Goal: Task Accomplishment & Management: Complete application form

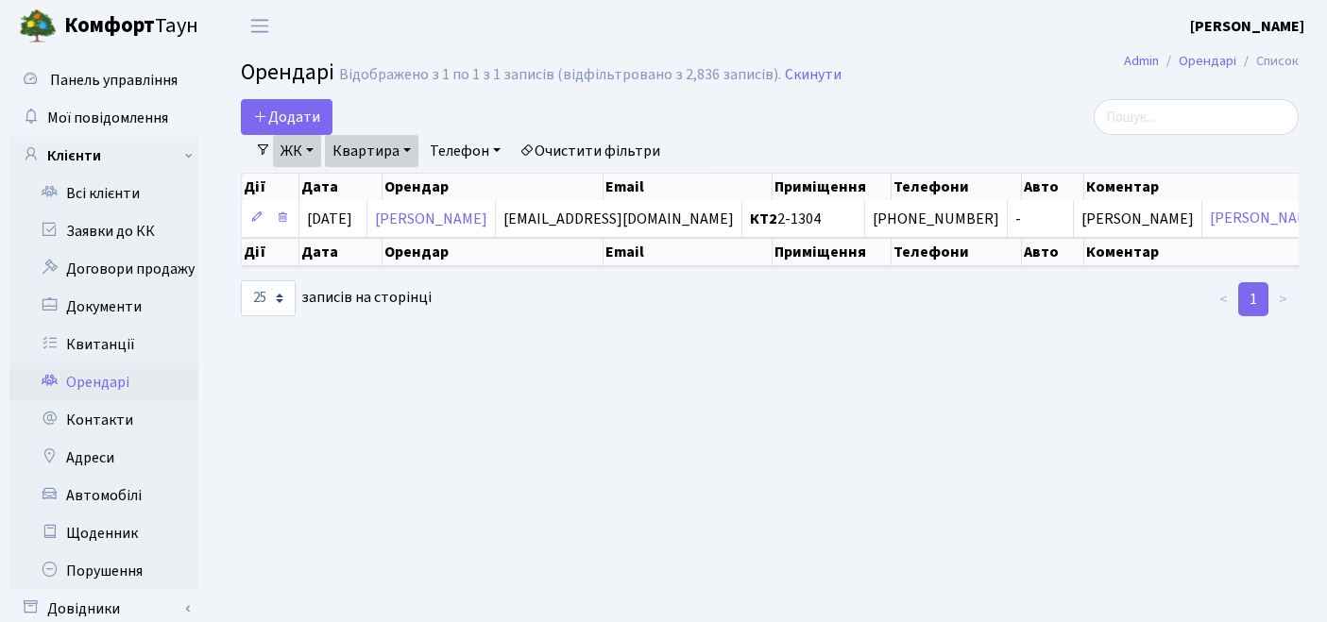
select select "25"
click at [599, 150] on link "Очистити фільтри" at bounding box center [590, 151] width 156 height 32
select select
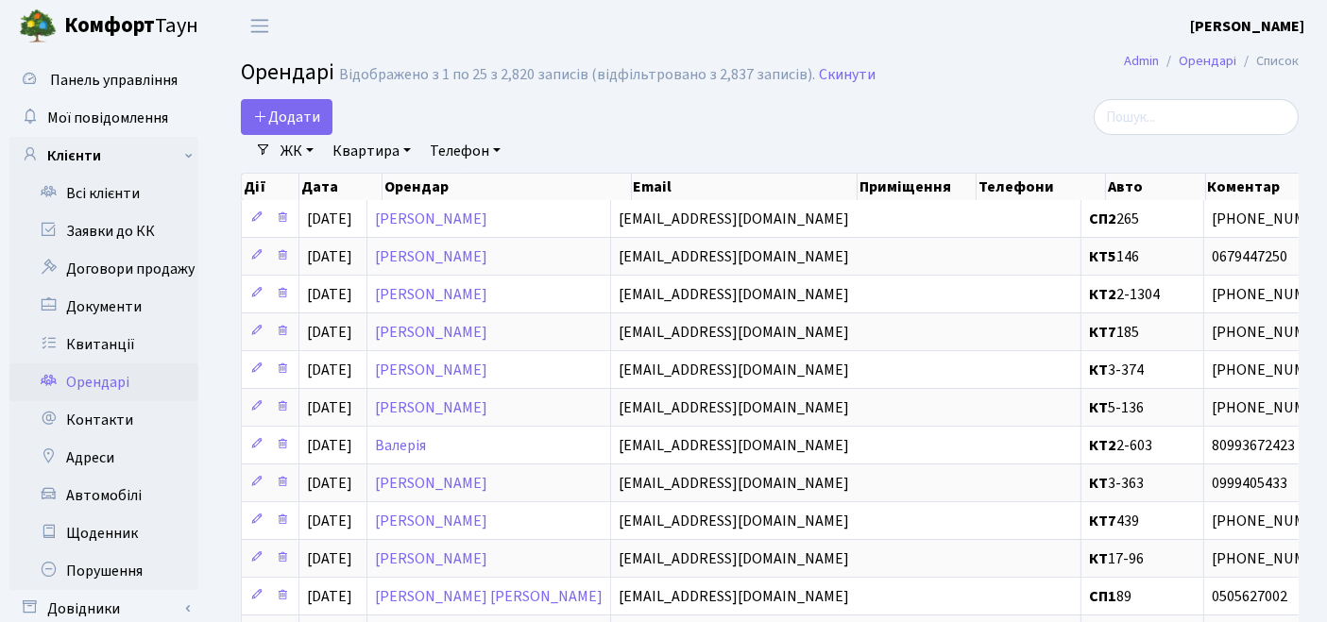
click at [297, 155] on link "ЖК" at bounding box center [297, 151] width 48 height 32
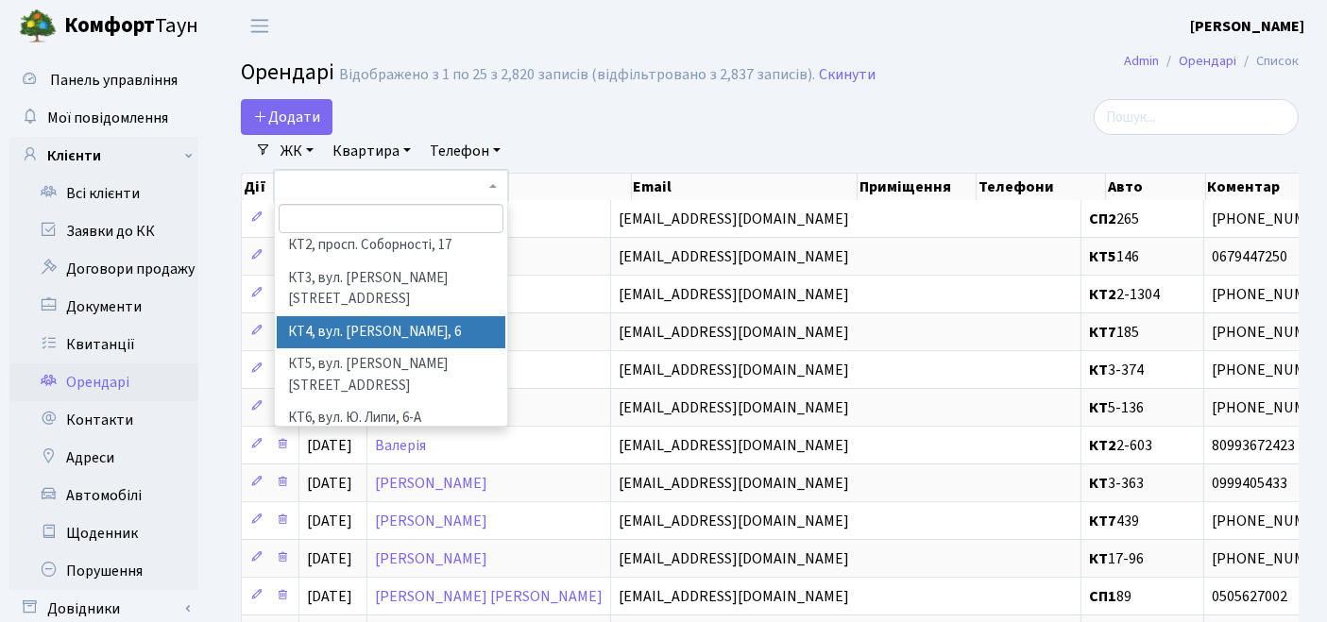
scroll to position [105, 0]
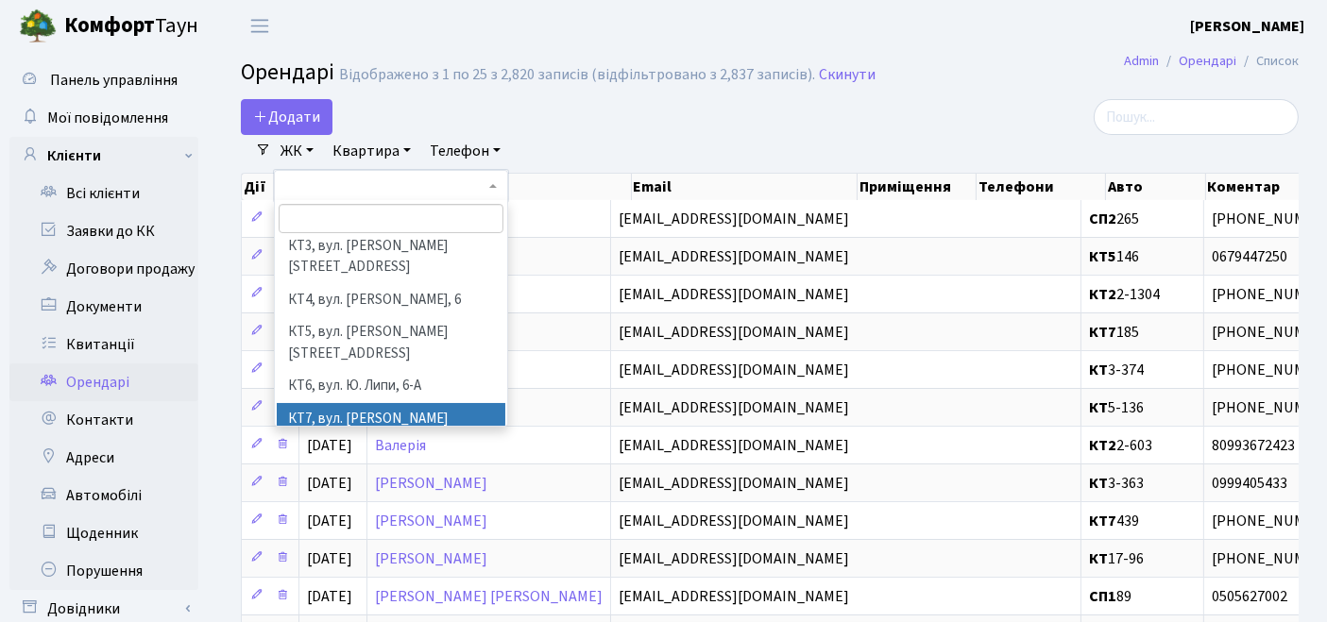
click at [340, 403] on li "КТ7, вул. [PERSON_NAME][STREET_ADDRESS]" at bounding box center [391, 430] width 229 height 54
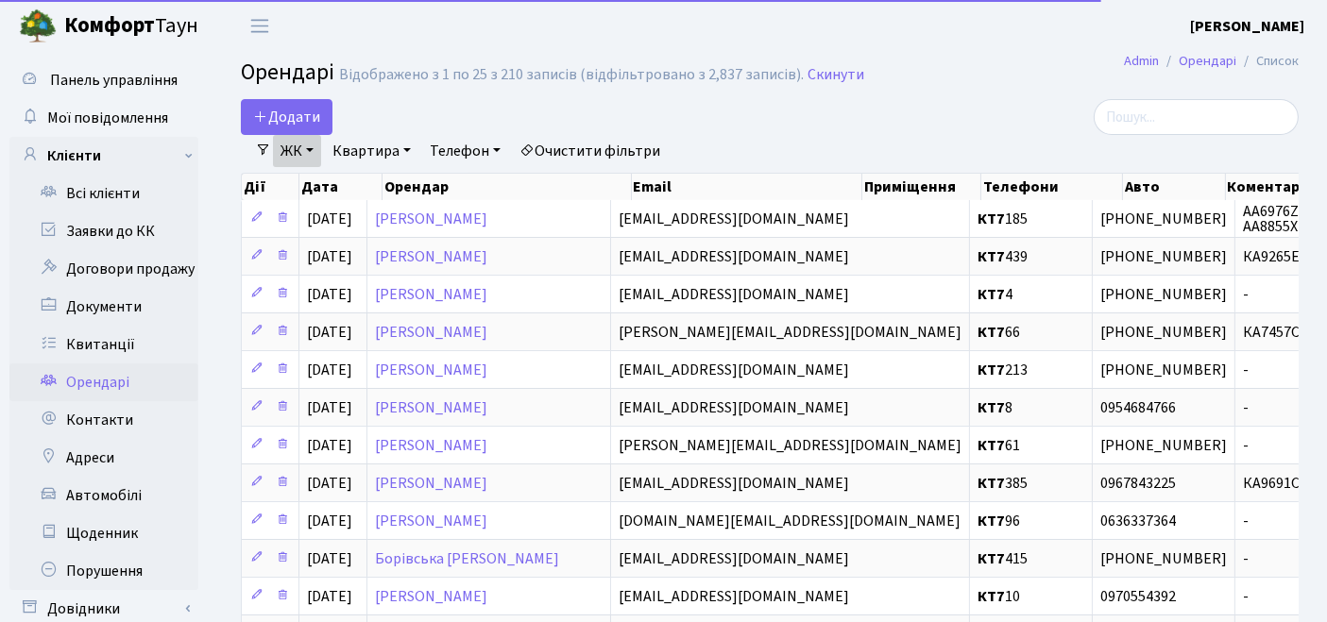
click at [376, 150] on link "Квартира" at bounding box center [371, 151] width 93 height 32
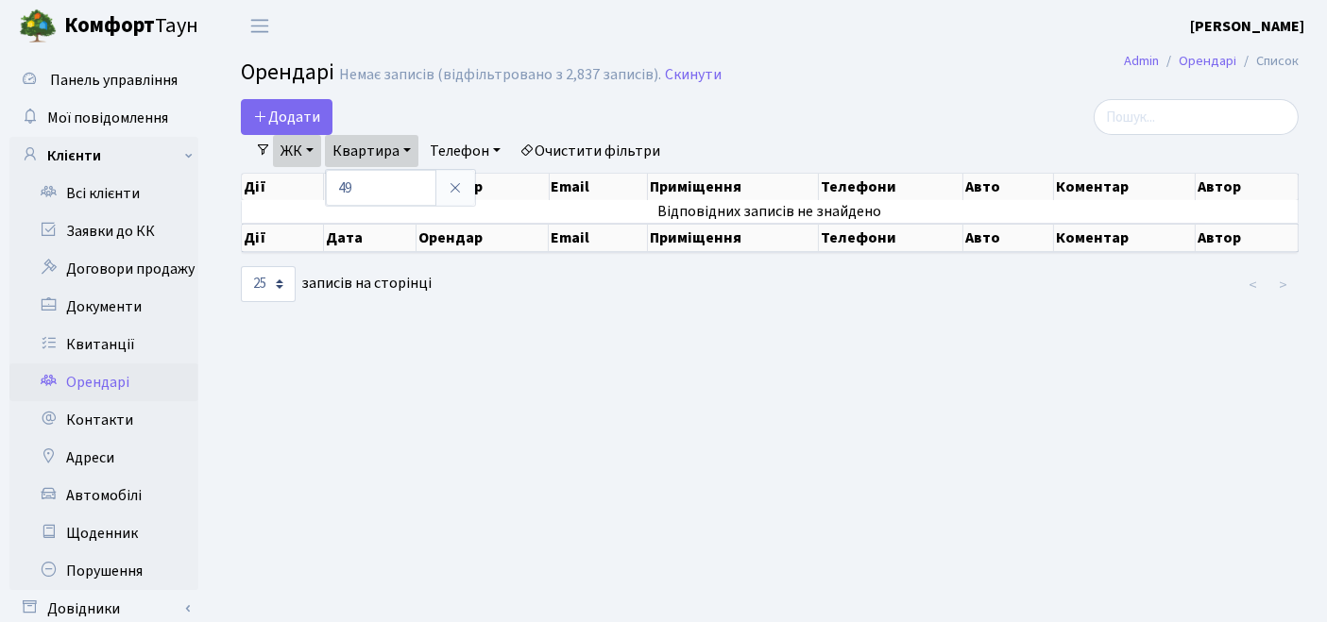
click at [684, 416] on main "Admin Орендарі Список Орендарі Немає записів (відфільтровано з 2,837 записів). …" at bounding box center [769, 363] width 1114 height 623
click at [594, 150] on link "Очистити фільтри" at bounding box center [590, 151] width 156 height 32
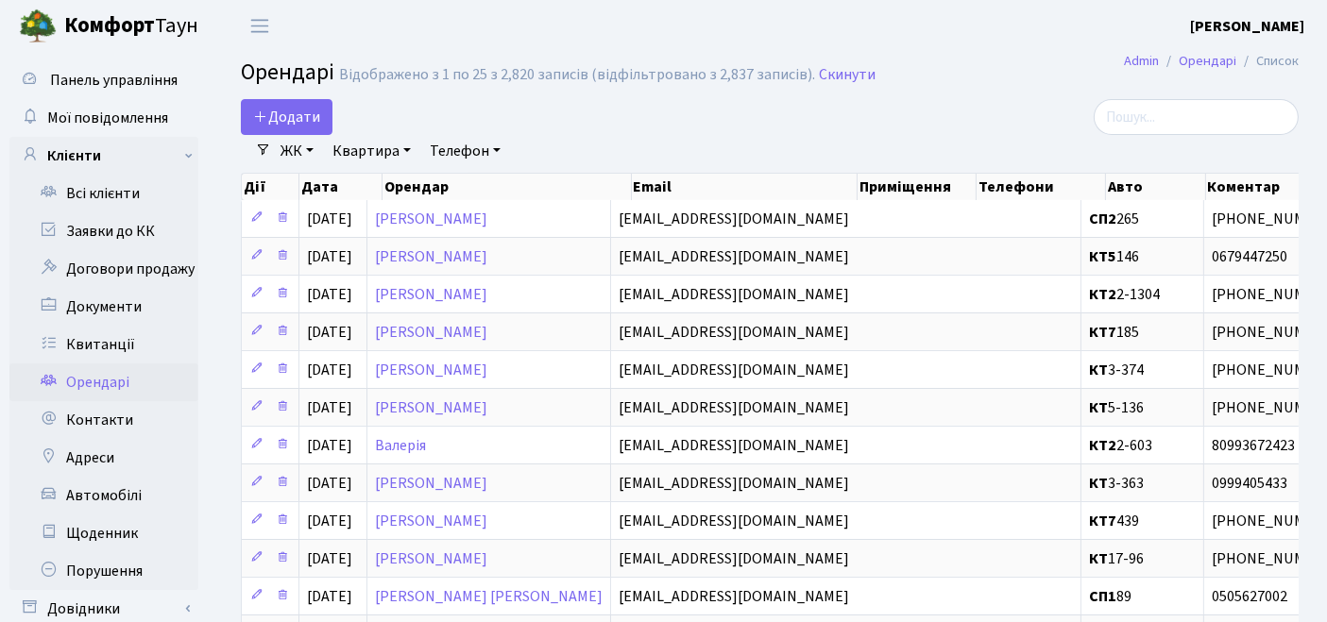
click at [302, 153] on link "ЖК" at bounding box center [297, 151] width 48 height 32
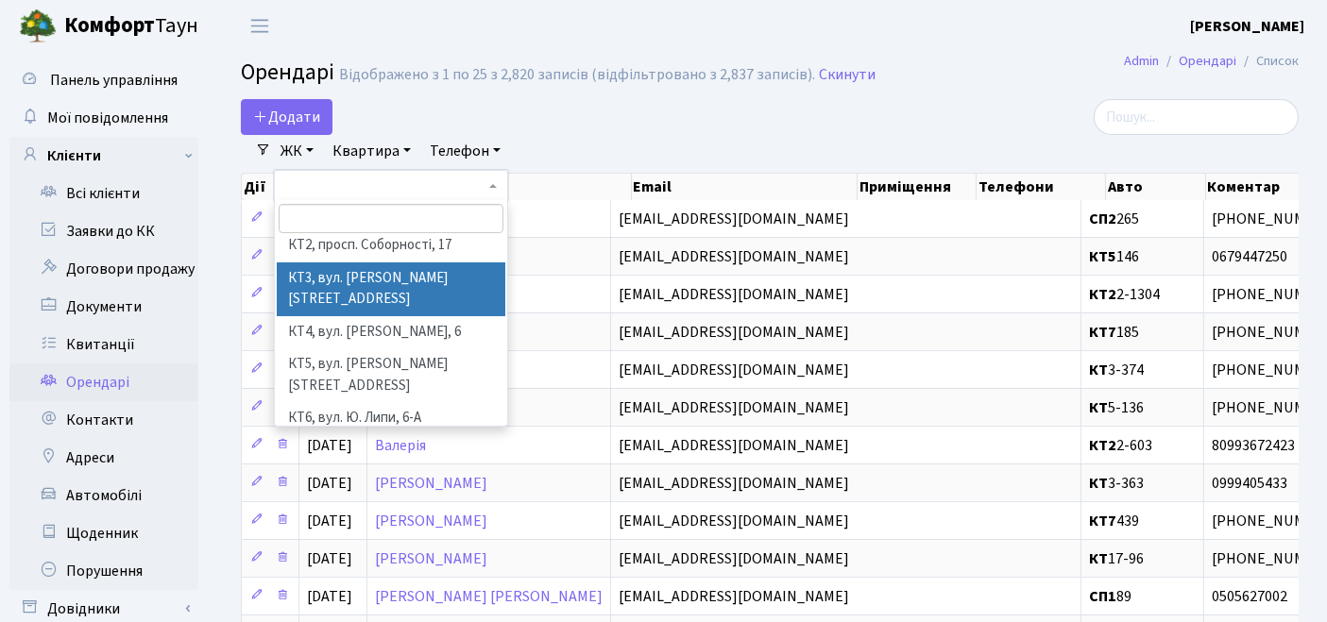
scroll to position [105, 0]
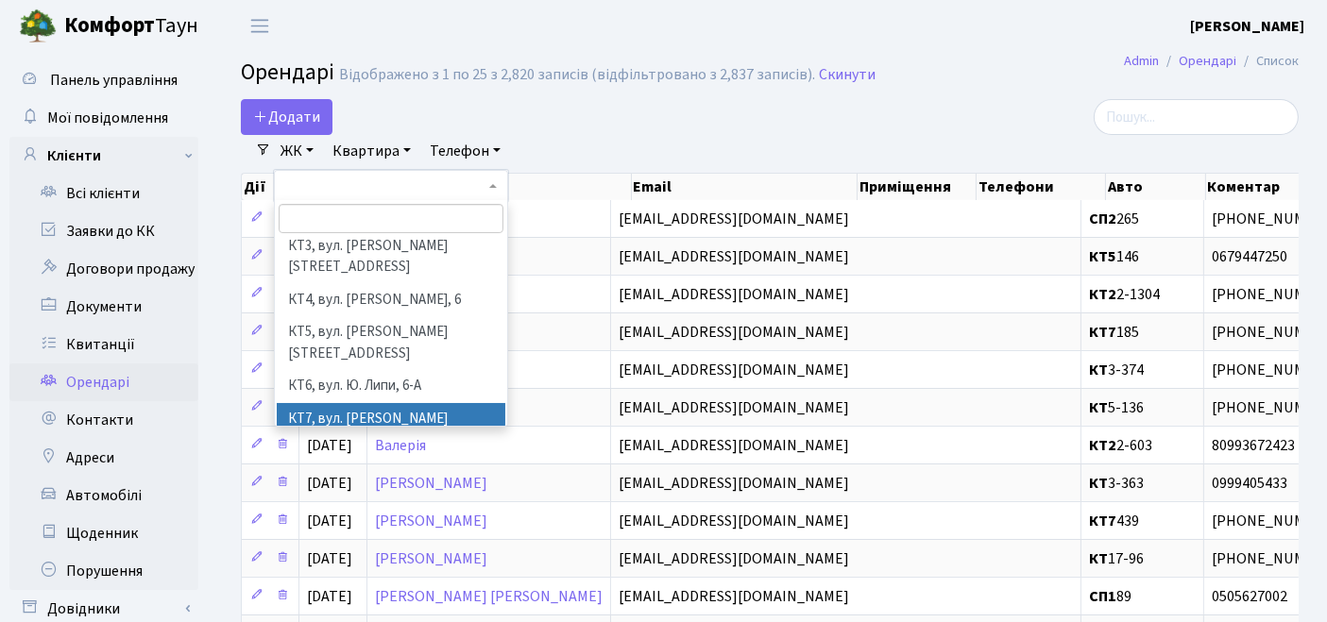
click at [336, 403] on li "КТ7, вул. [PERSON_NAME][STREET_ADDRESS]" at bounding box center [391, 430] width 229 height 54
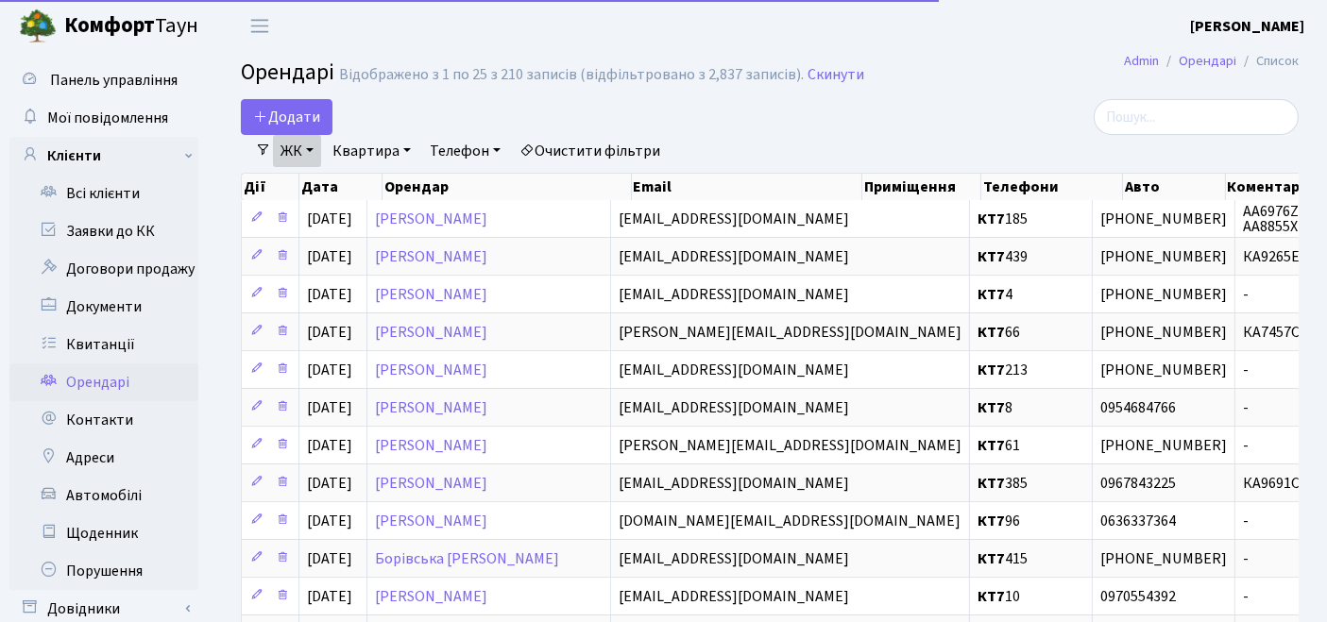
click at [396, 145] on link "Квартира" at bounding box center [371, 151] width 93 height 32
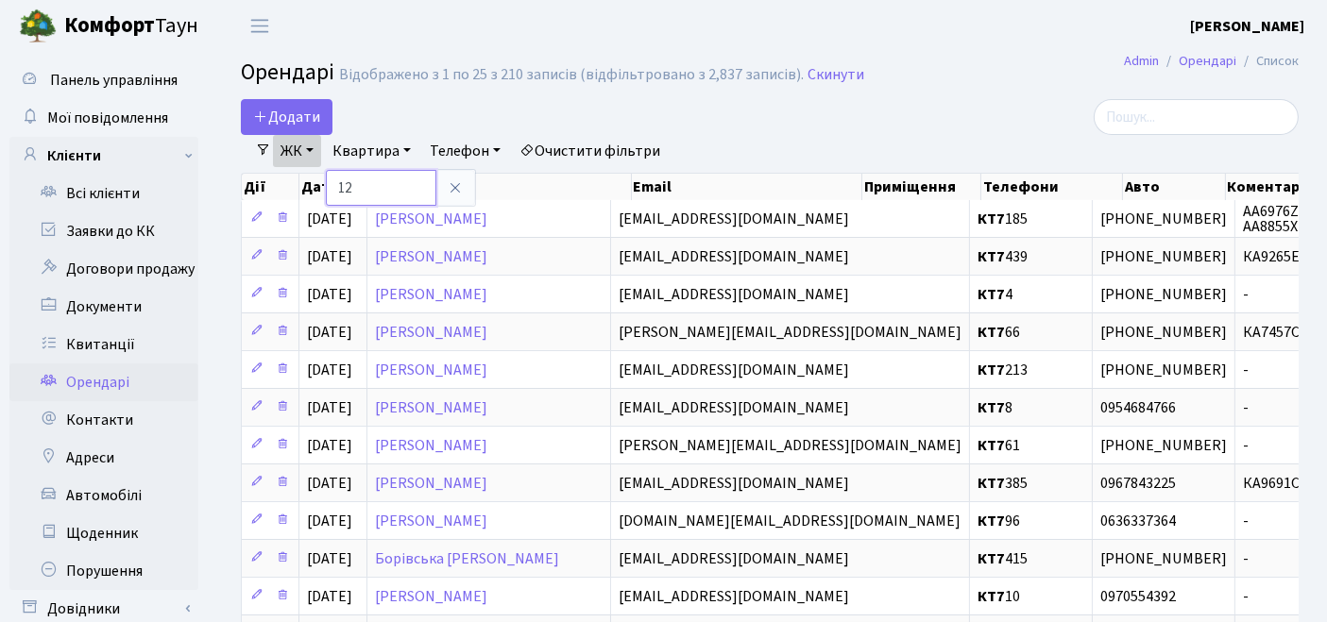
type input "12"
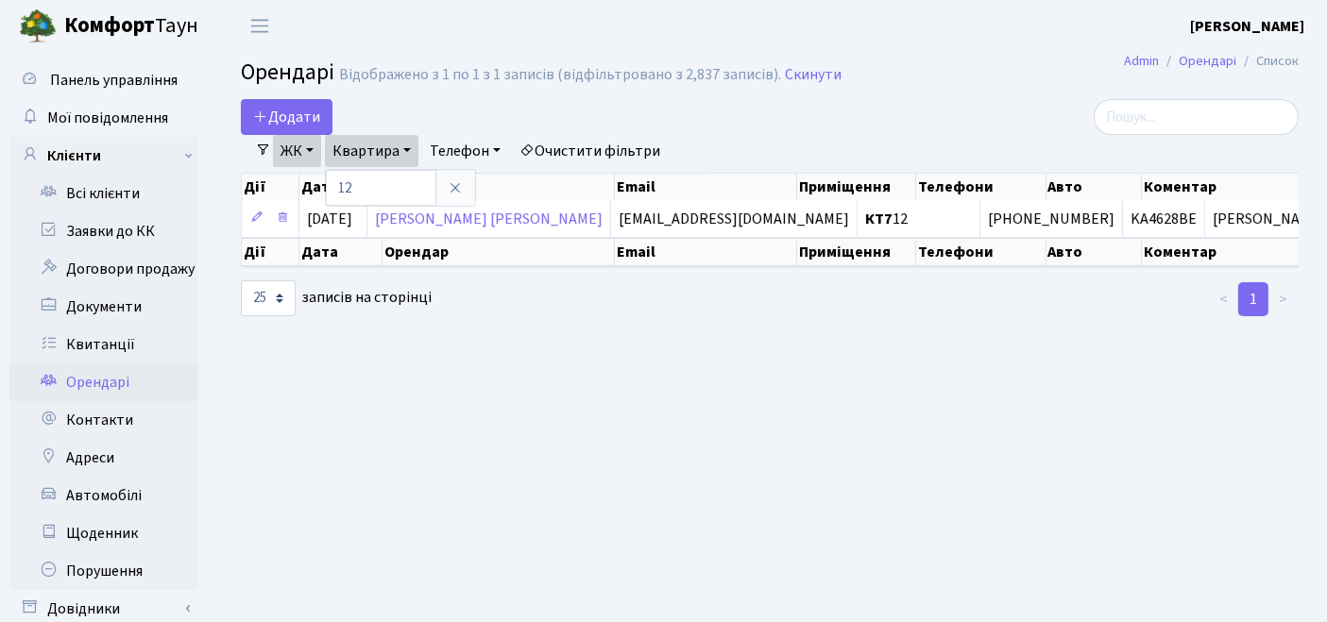
click at [682, 433] on main "Admin Орендарі Список Орендарі Відображено з 1 по 1 з 1 записів (відфільтровано…" at bounding box center [769, 363] width 1114 height 623
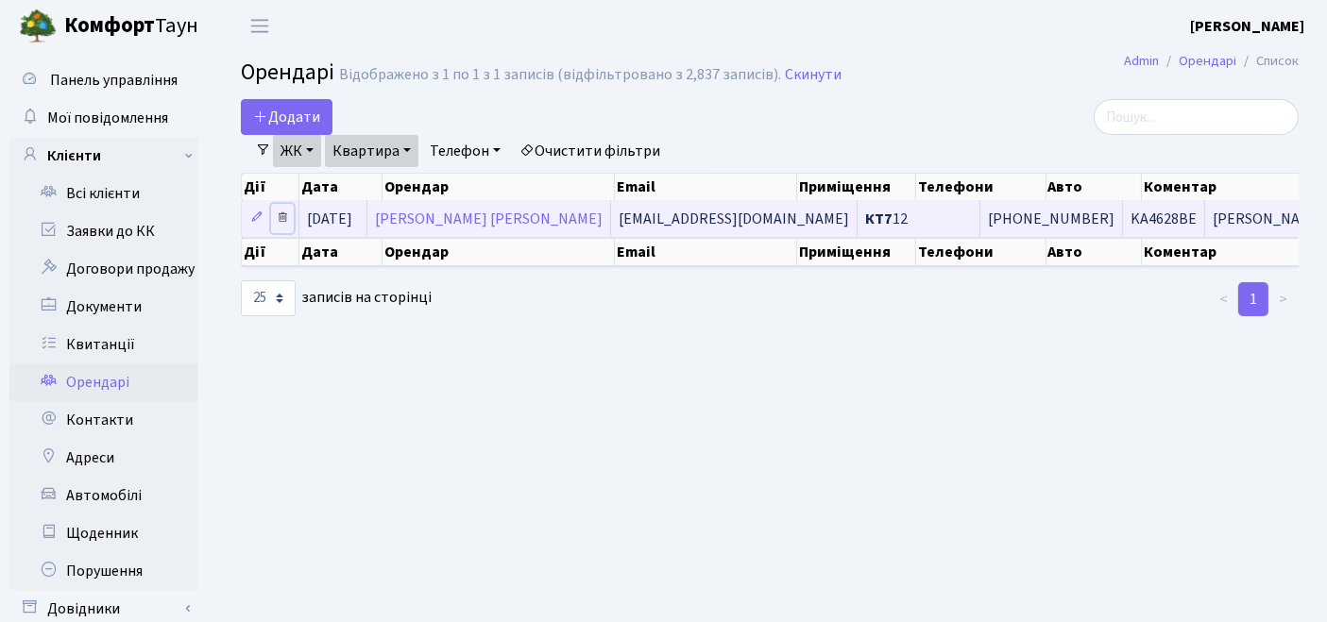
click at [279, 217] on icon at bounding box center [282, 217] width 13 height 13
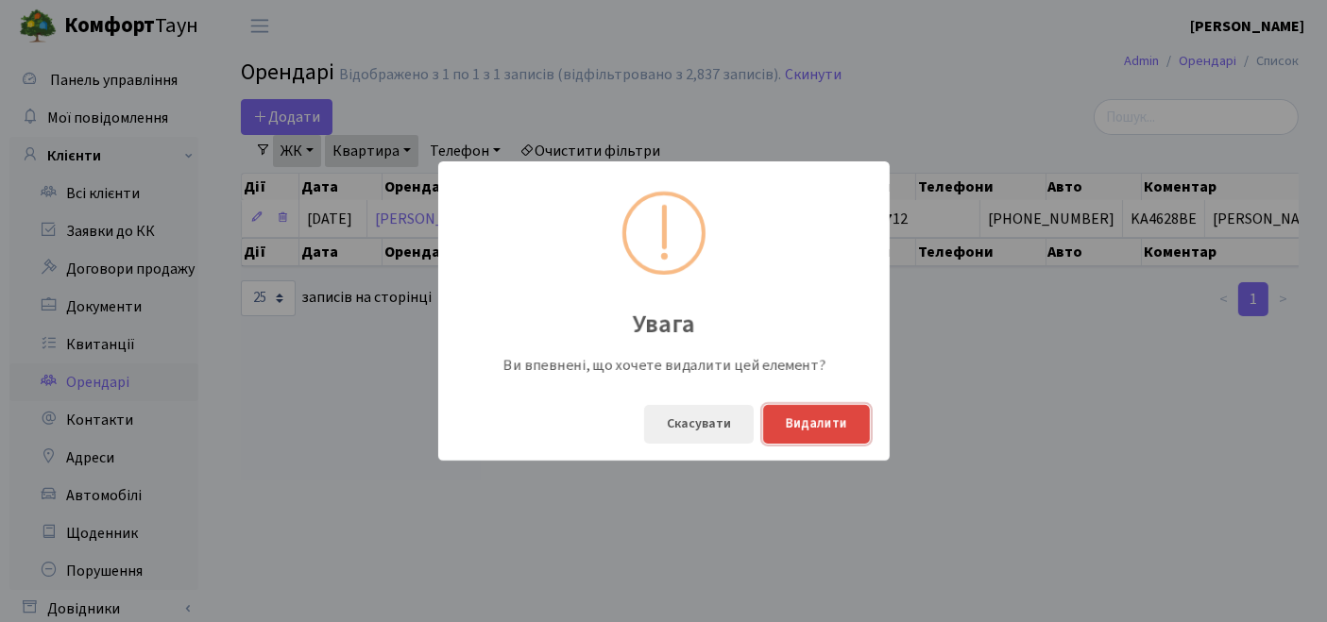
click at [814, 434] on button "Видалити" at bounding box center [816, 424] width 107 height 39
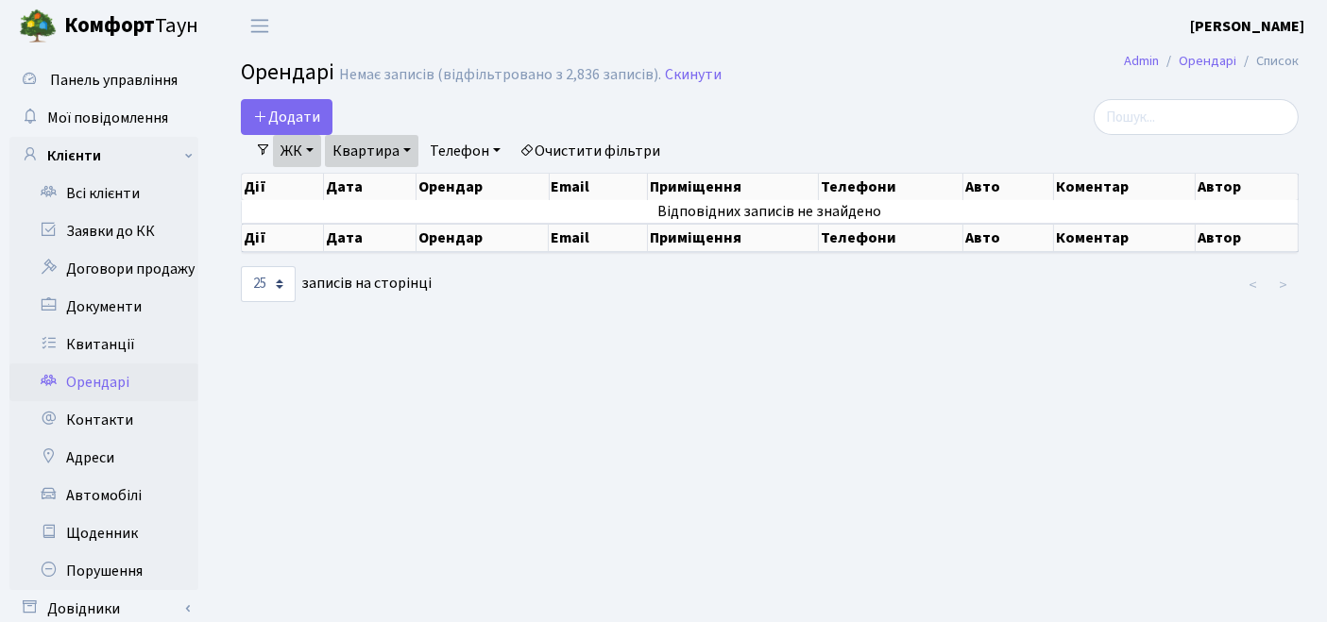
click at [310, 155] on link "ЖК" at bounding box center [297, 151] width 48 height 32
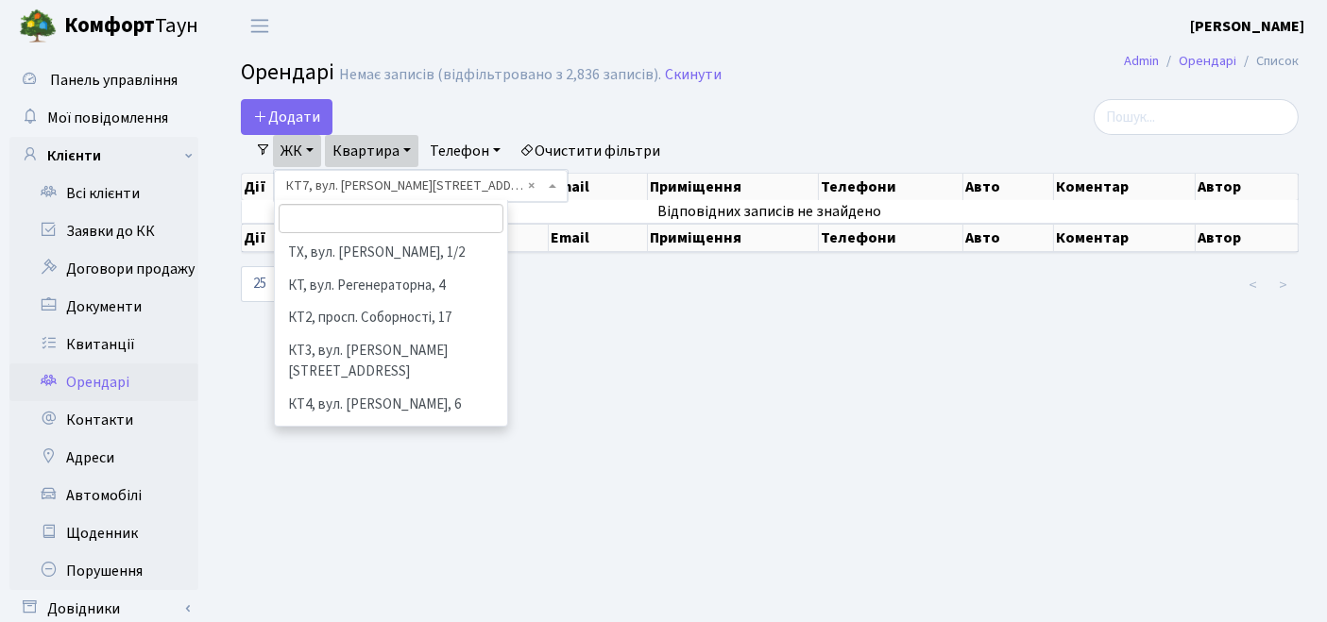
scroll to position [195, 0]
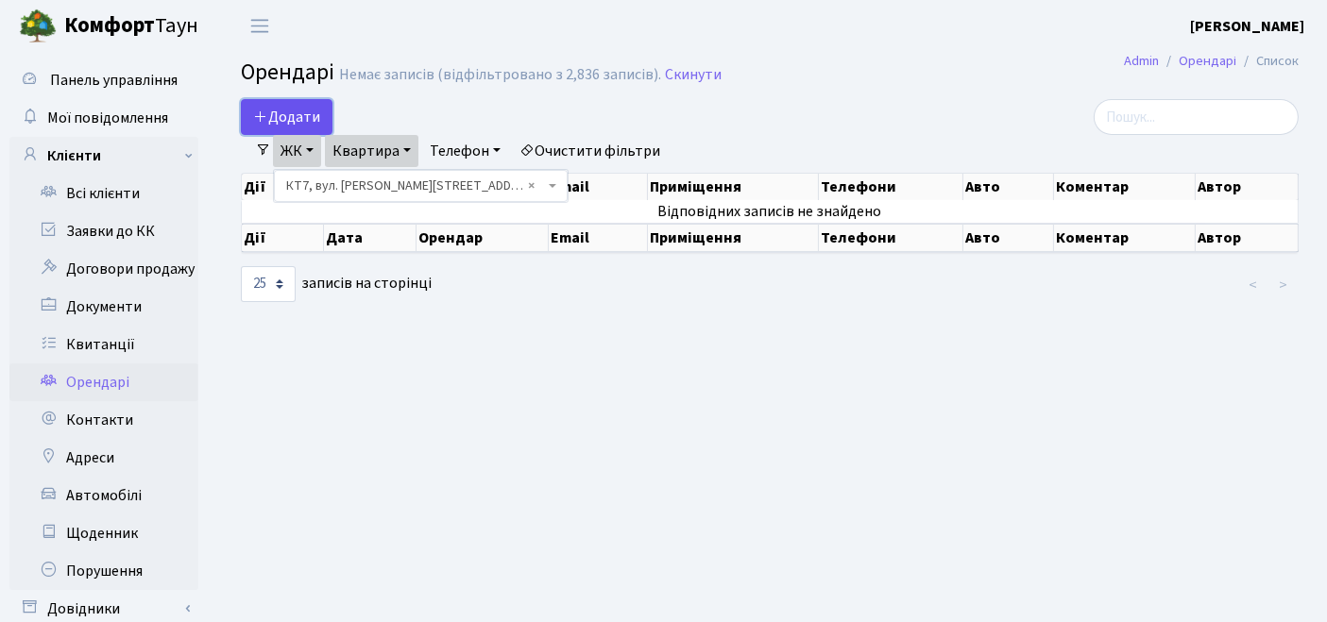
click at [305, 111] on span "Додати" at bounding box center [286, 117] width 67 height 21
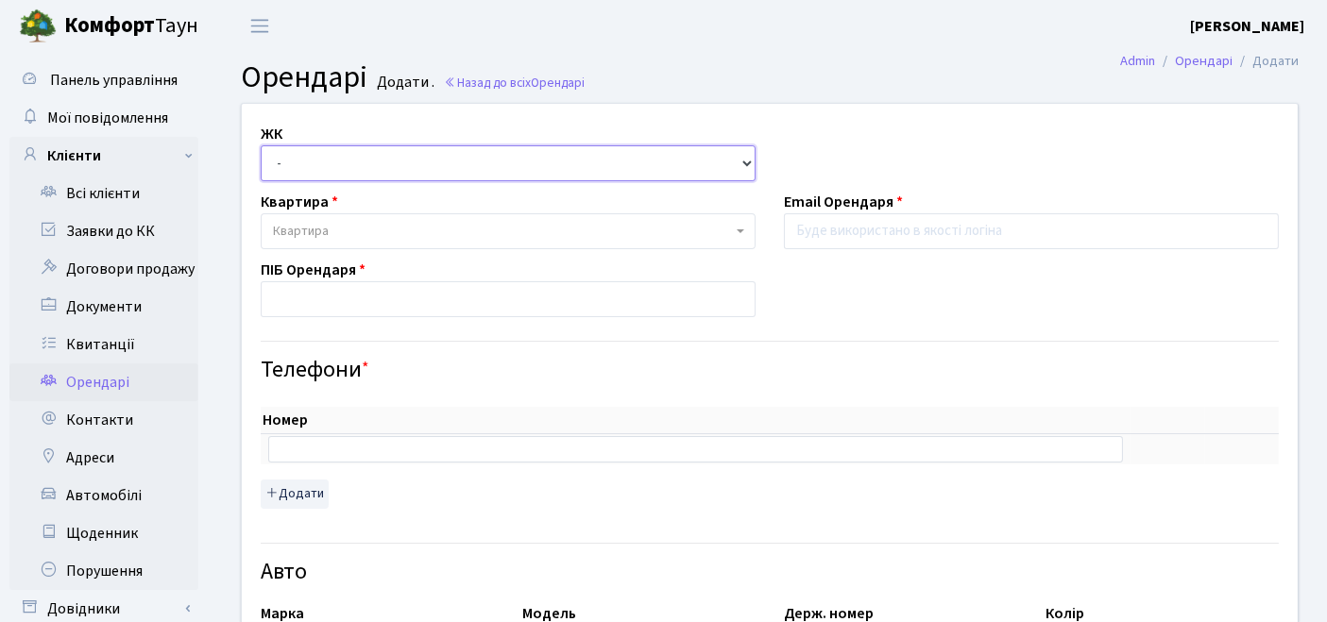
click at [406, 158] on select "- ТХ, вул. [STREET_ADDRESS] Регенераторна, 4 КТ2, просп. [STREET_ADDRESS] [STRE…" at bounding box center [508, 163] width 495 height 36
select select "305"
click at [261, 145] on select "- ТХ, вул. [STREET_ADDRESS] Регенераторна, 4 КТ2, просп. [STREET_ADDRESS] [STRE…" at bounding box center [508, 163] width 495 height 36
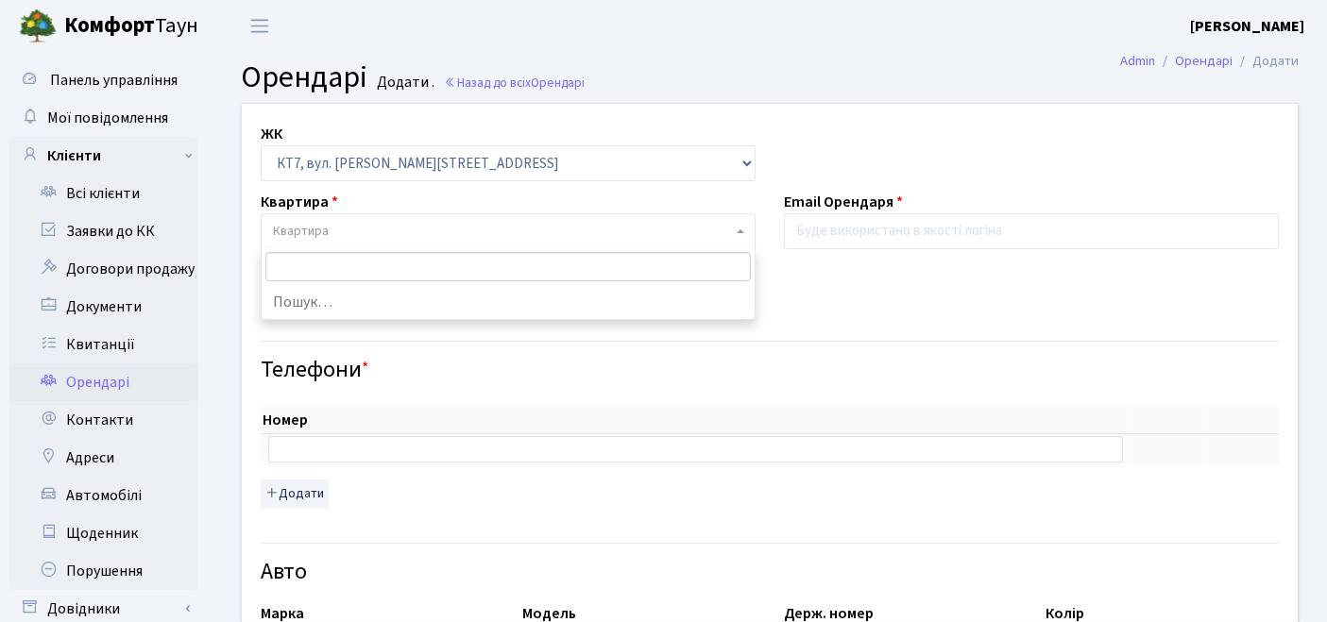
click at [328, 224] on span "Квартира" at bounding box center [502, 231] width 459 height 19
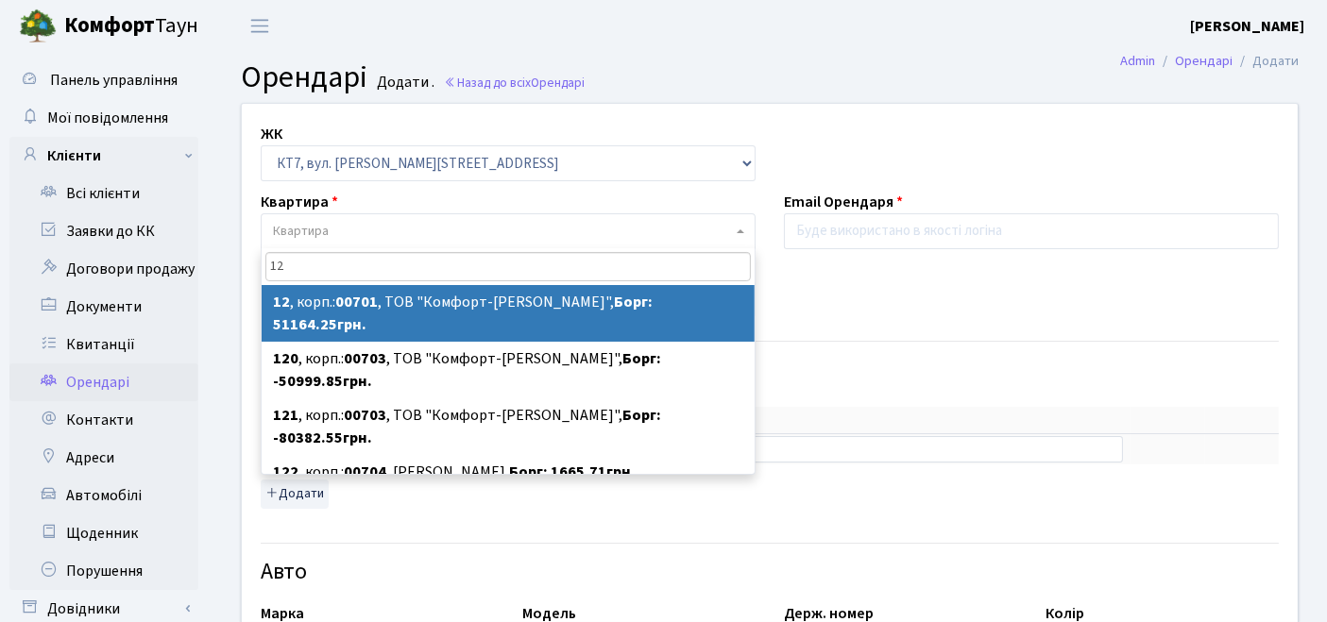
type input "12"
select select "18346"
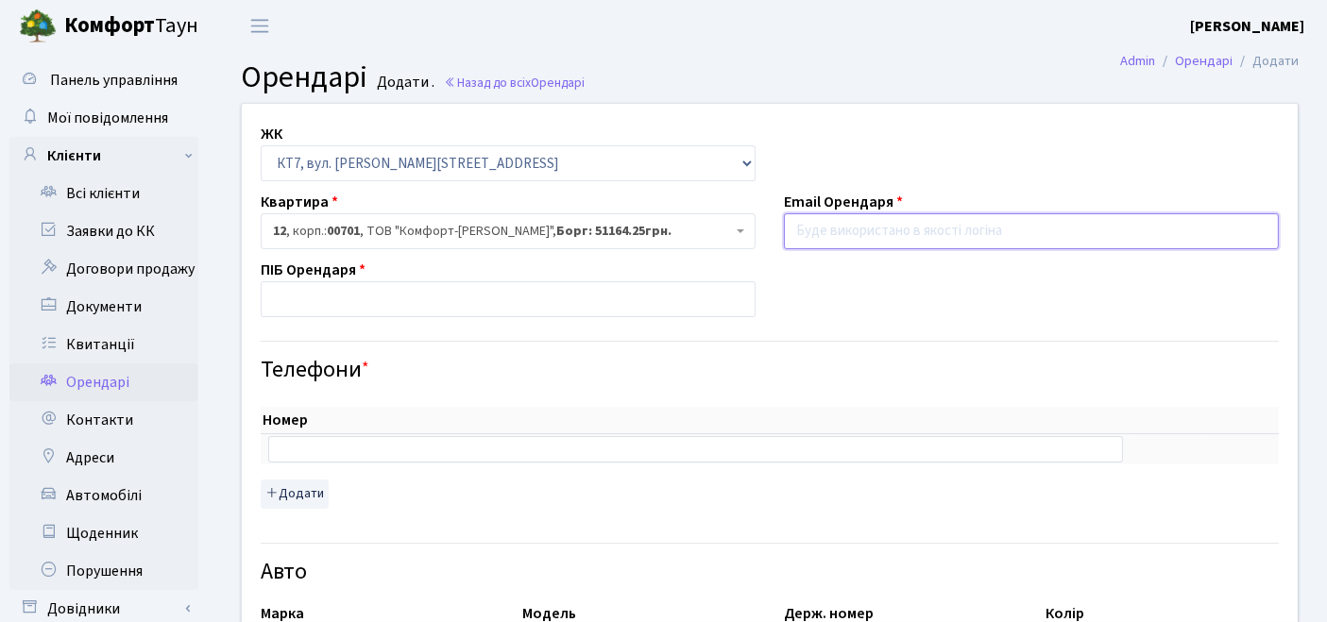
click at [844, 236] on input "email" at bounding box center [1031, 231] width 495 height 36
paste input "[EMAIL_ADDRESS][DOMAIN_NAME]"
type input "[EMAIL_ADDRESS][DOMAIN_NAME]"
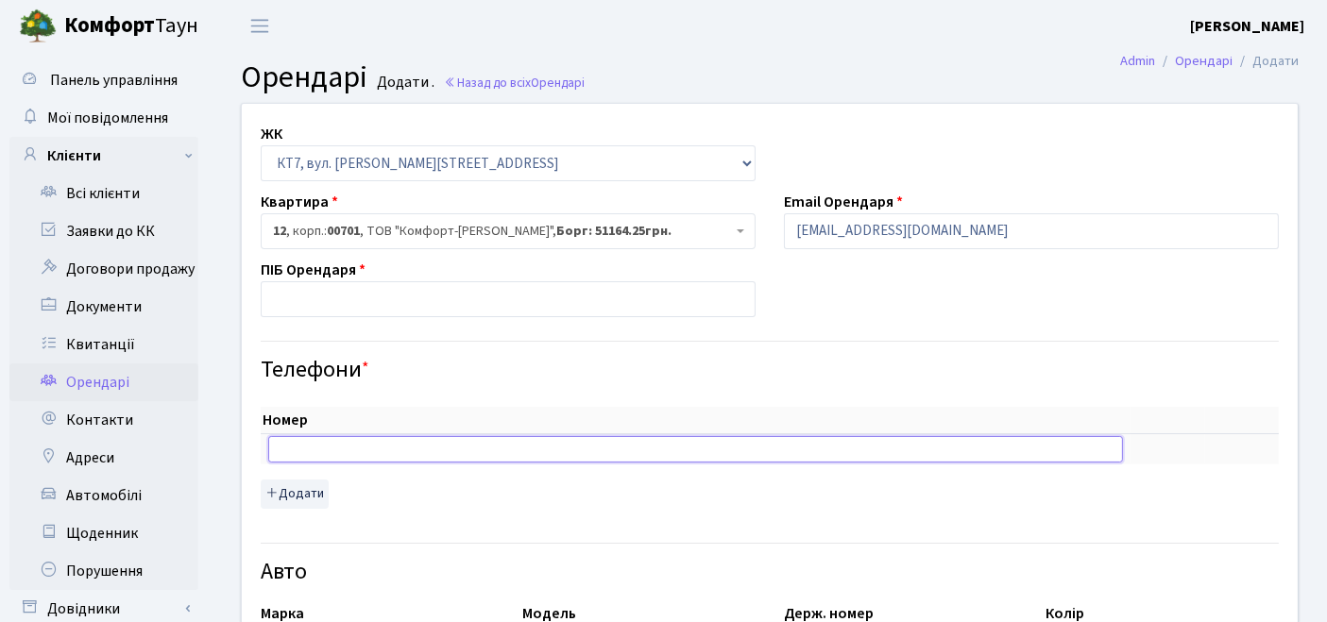
click at [410, 449] on input "text" at bounding box center [695, 449] width 855 height 26
paste input "[PHONE_NUMBER]"
type input "[PHONE_NUMBER]"
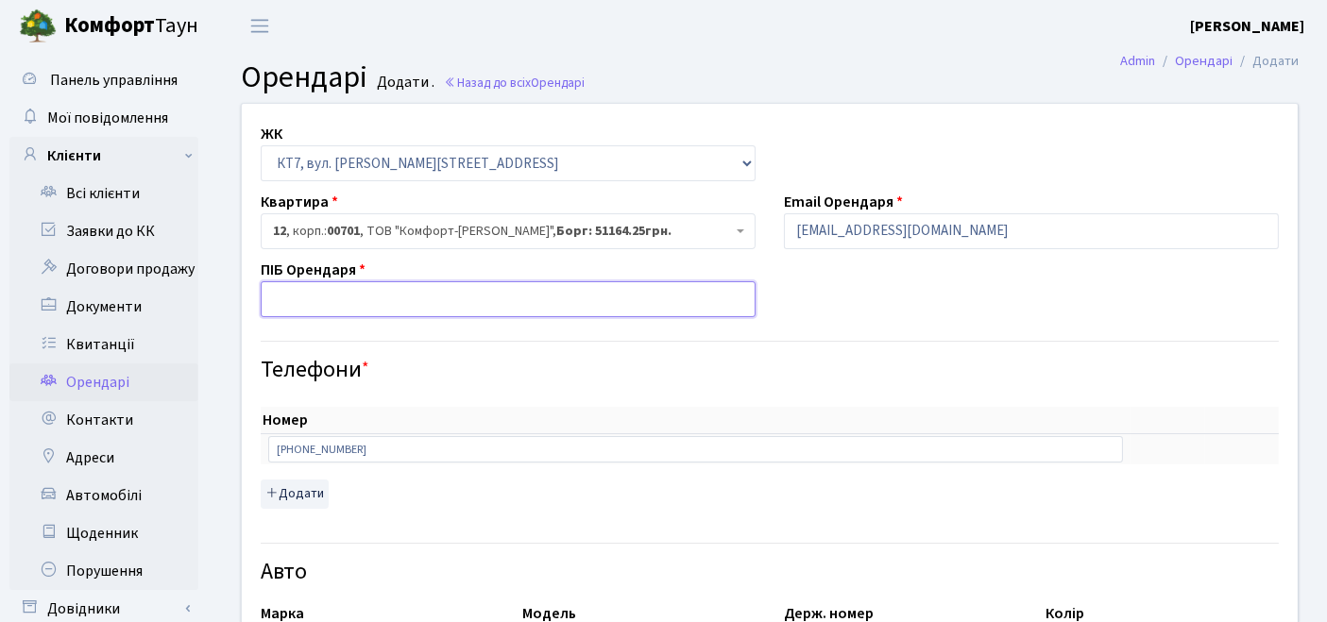
click at [526, 293] on input "text" at bounding box center [508, 299] width 495 height 36
paste input "Меблева фабрика «Меблібуд»"
drag, startPoint x: 606, startPoint y: 305, endPoint x: 251, endPoint y: 300, distance: 355.1
click at [251, 300] on div "ПІБ Орендаря ТОВ Меблева фабрика «Меблібуд» ([PERSON_NAME])" at bounding box center [507, 288] width 523 height 59
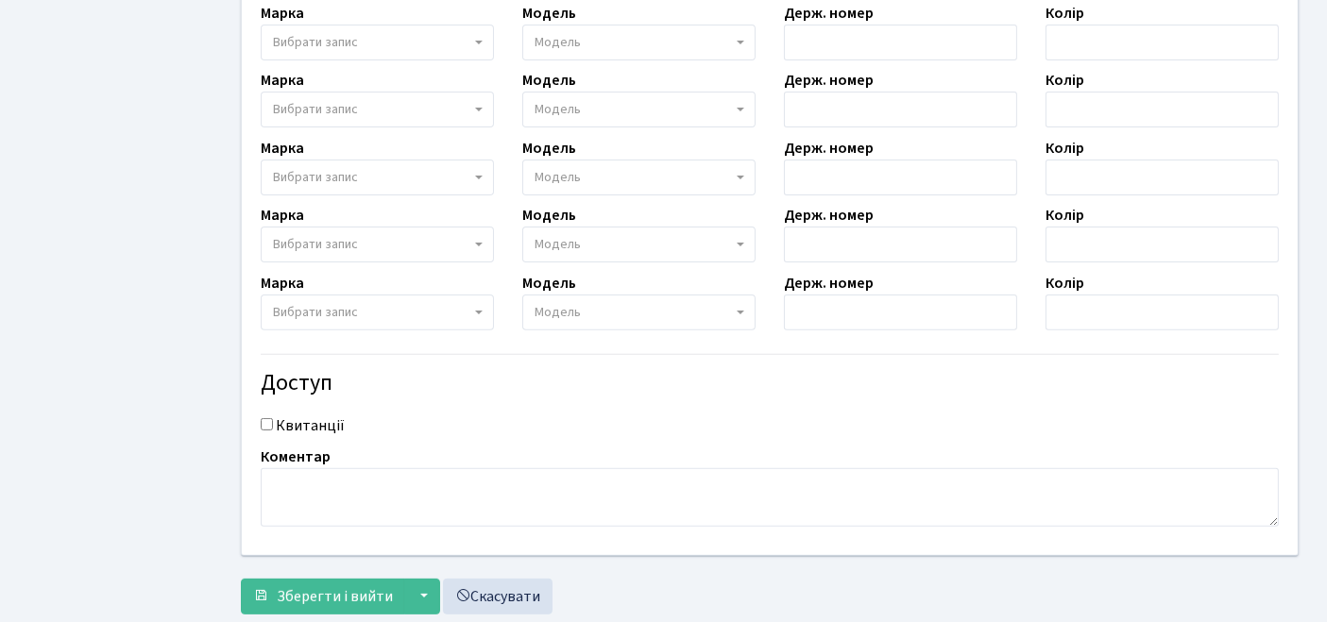
scroll to position [714, 0]
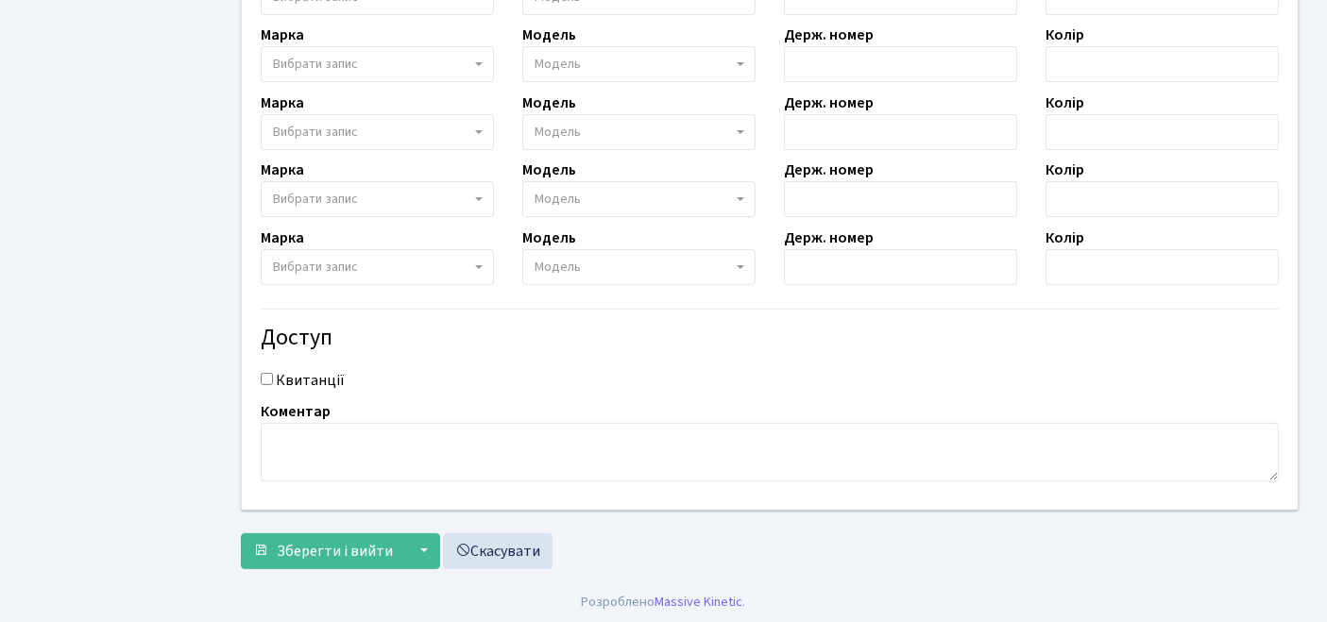
type input "ТОВ Меблева фабрика «Меблібуд» ([PERSON_NAME])"
click at [264, 376] on input "Квитанції" at bounding box center [267, 379] width 12 height 12
checkbox input "true"
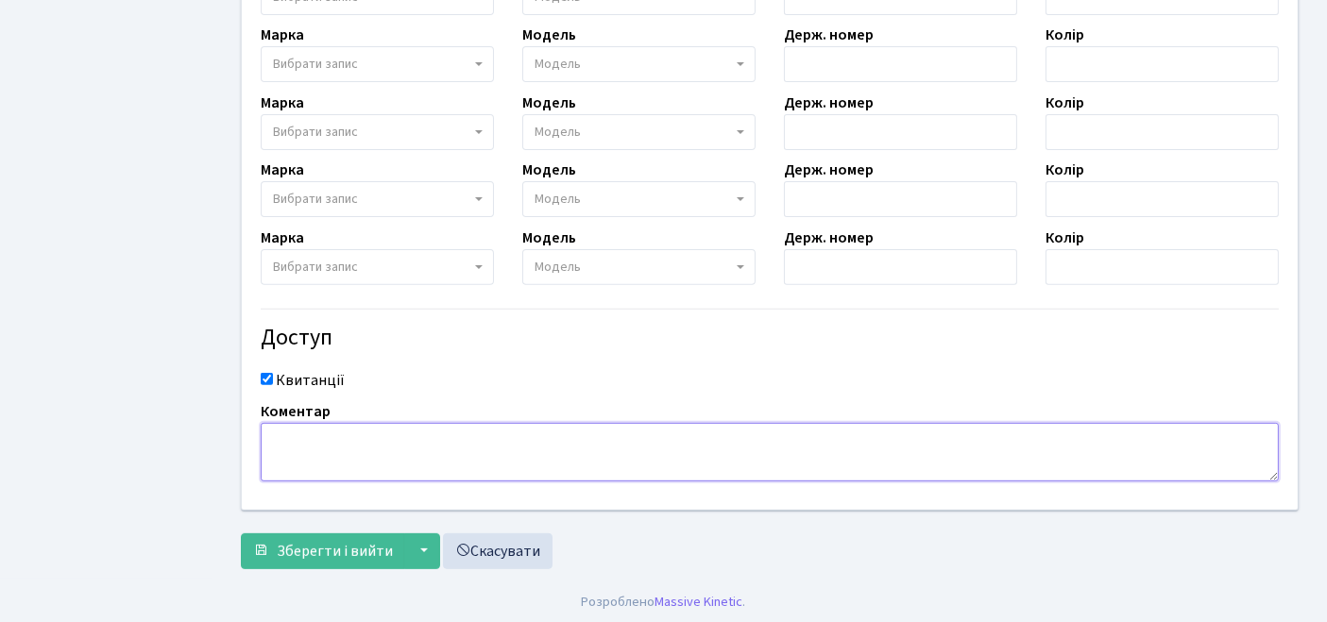
click at [312, 428] on textarea at bounding box center [770, 452] width 1018 height 59
paste textarea "ТОВ Меблева фабрика «Меблібуд» ([PERSON_NAME])"
type textarea "ТОВ Меблева фабрика «Меблібуд» ([PERSON_NAME])"
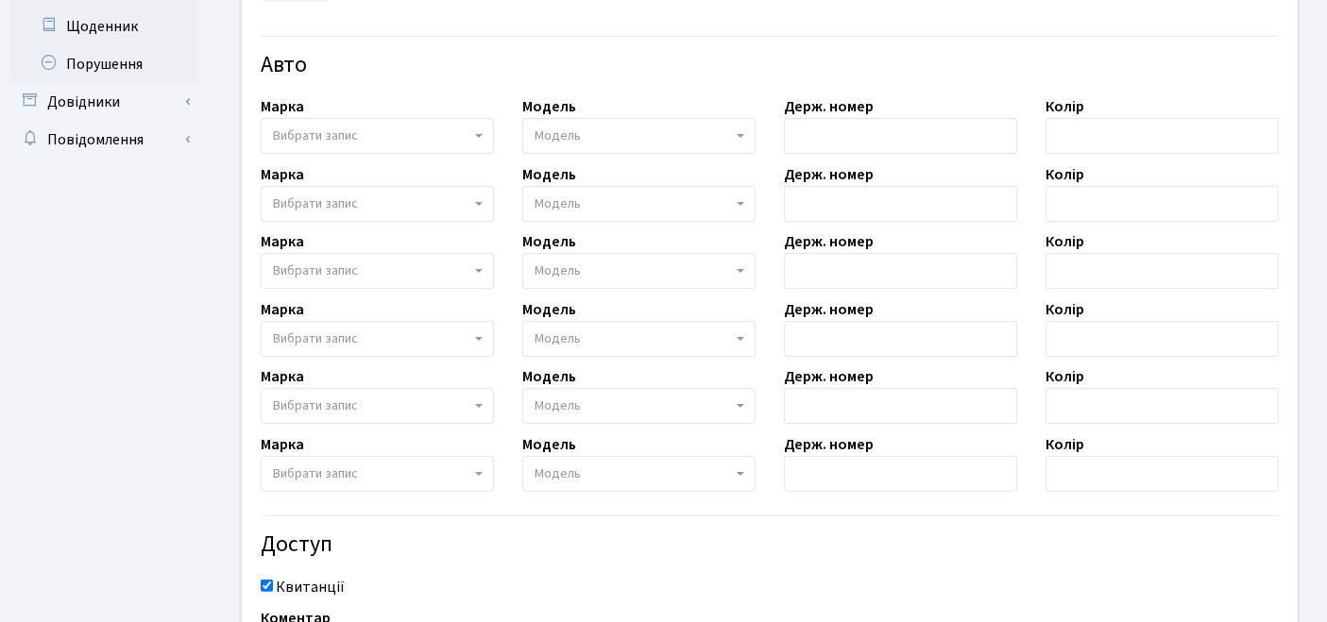
scroll to position [504, 0]
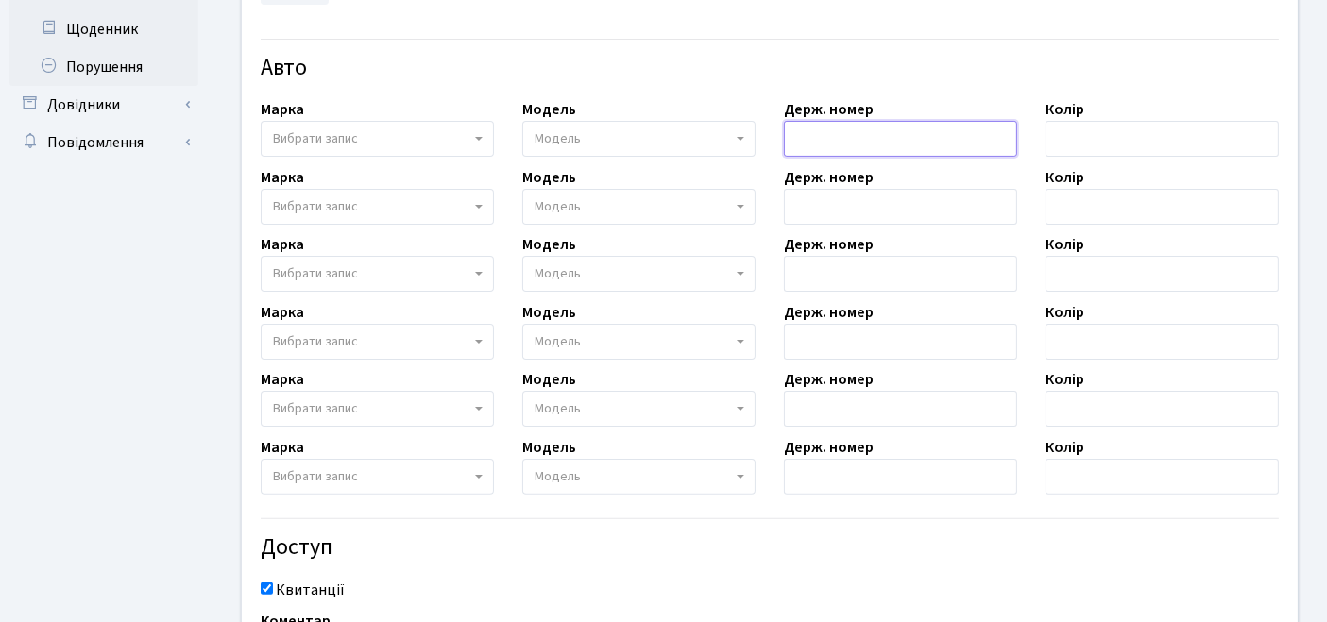
click at [826, 136] on input "text" at bounding box center [900, 139] width 233 height 36
paste input "СВ 2504 ЕР"
click at [845, 139] on input "СВ 2504 ЕР" at bounding box center [900, 139] width 233 height 36
click at [816, 136] on input "СВ 2504ЕР" at bounding box center [900, 139] width 233 height 36
type input "СВ2504ЕР"
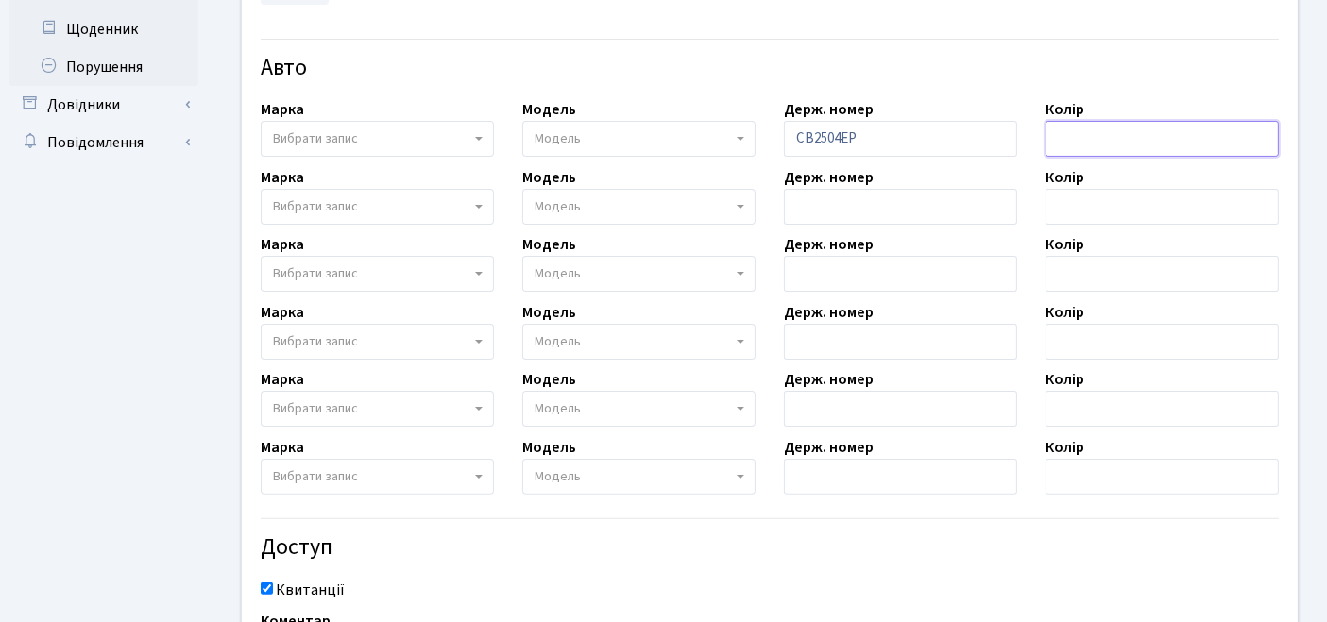
click at [1075, 144] on input "text" at bounding box center [1161, 139] width 233 height 36
type input "коричневий"
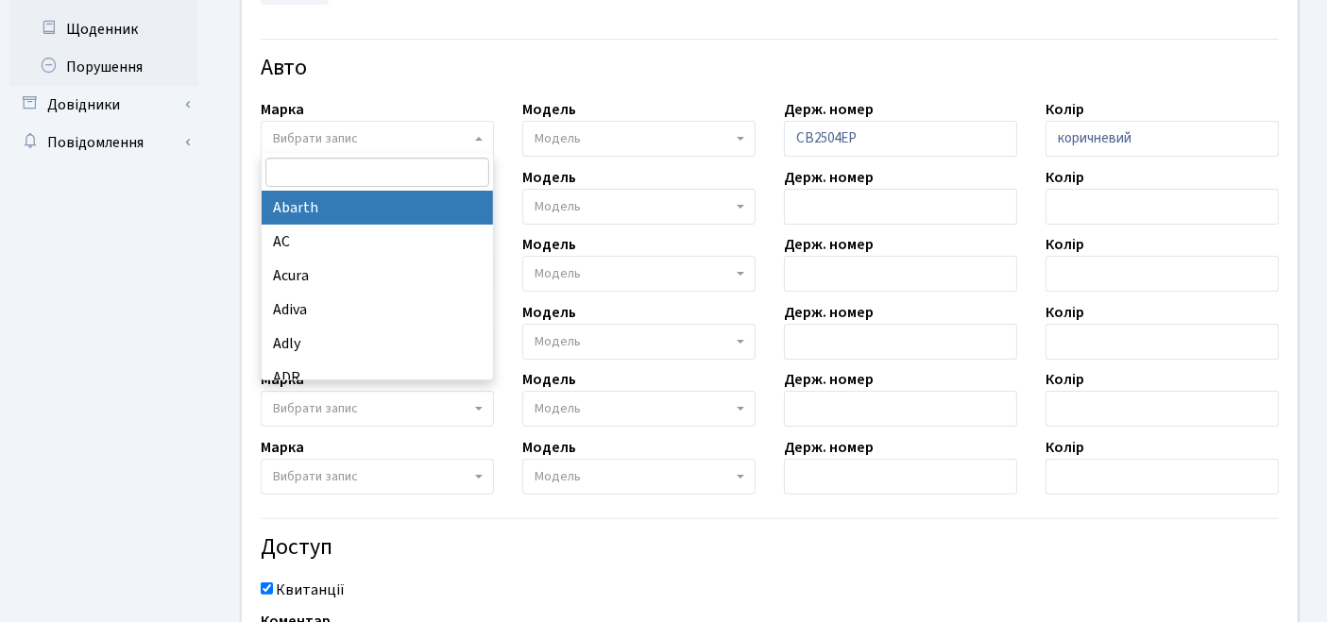
click at [315, 137] on span "Вибрати запис" at bounding box center [315, 138] width 85 height 19
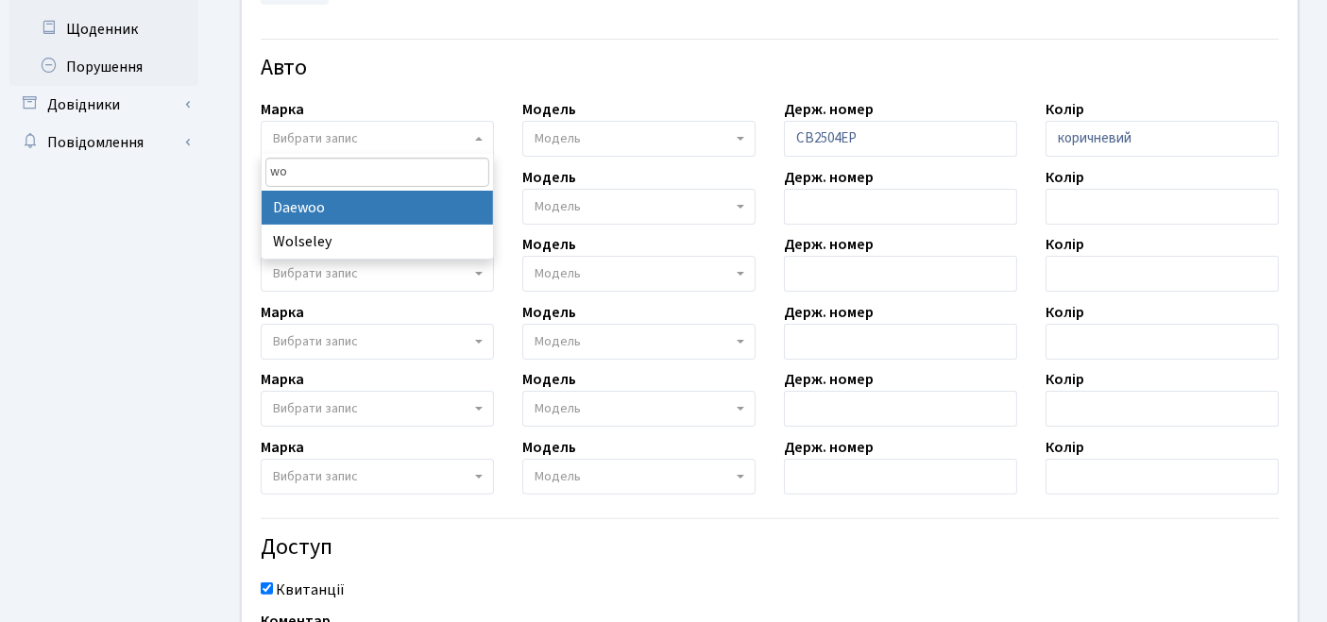
type input "w"
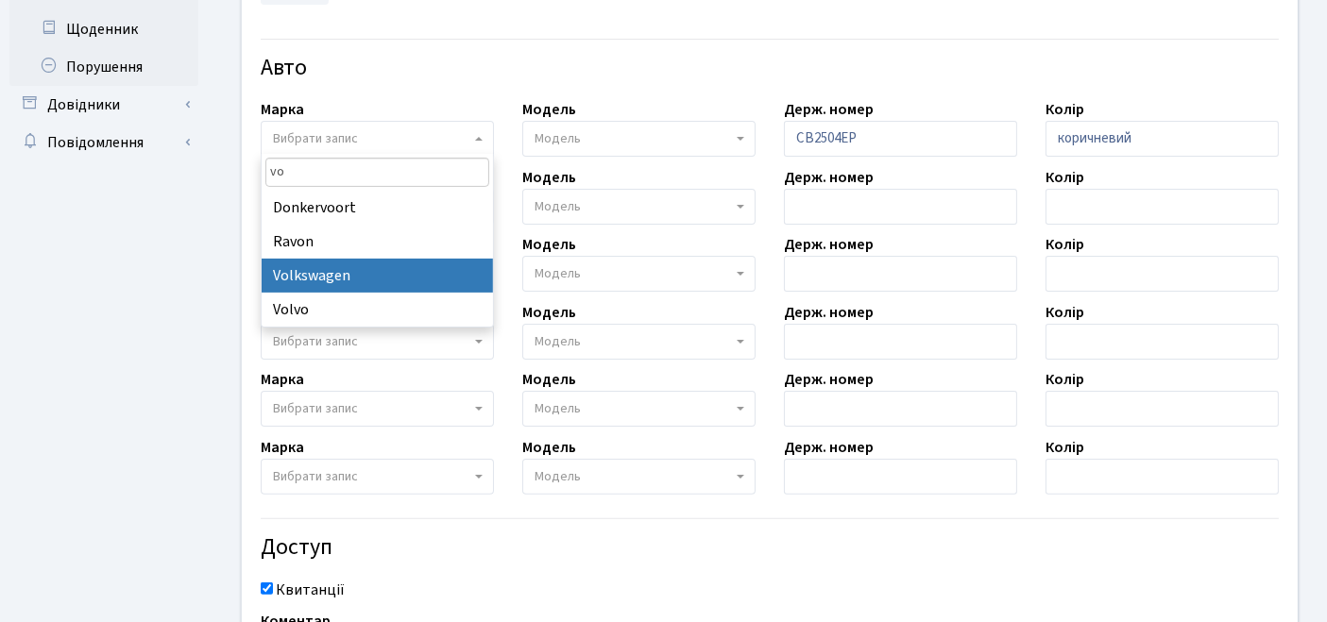
type input "vo"
select select "134"
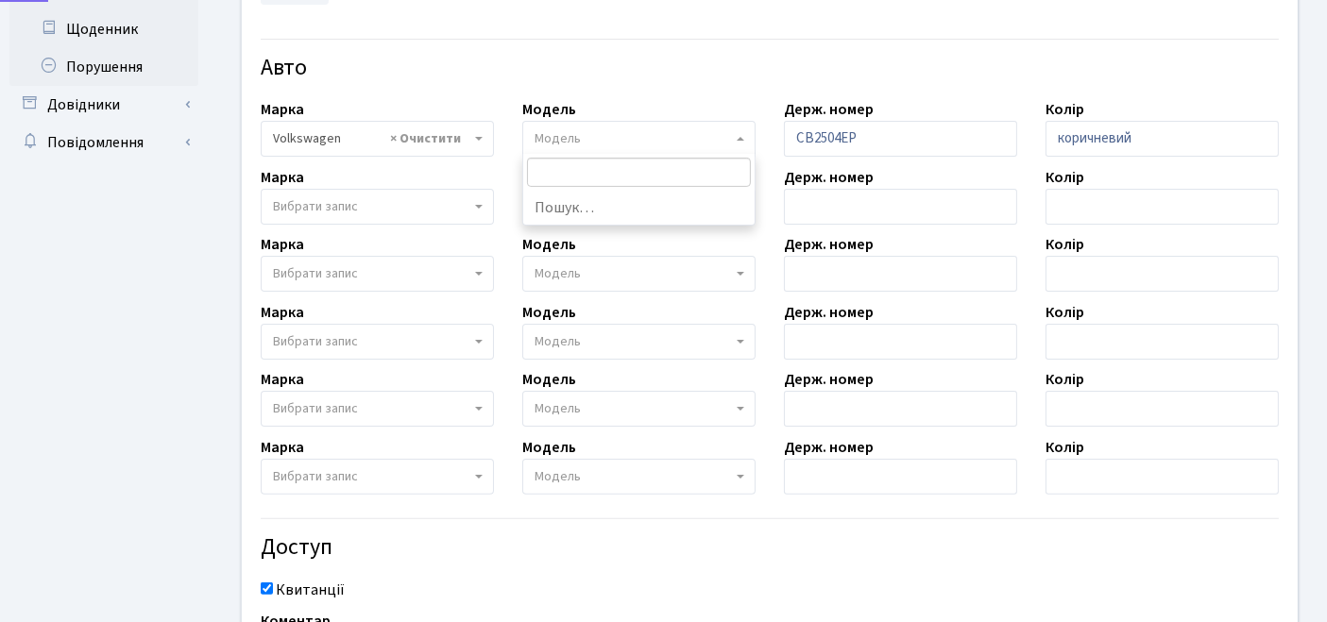
click at [665, 149] on span "Модель" at bounding box center [638, 139] width 233 height 36
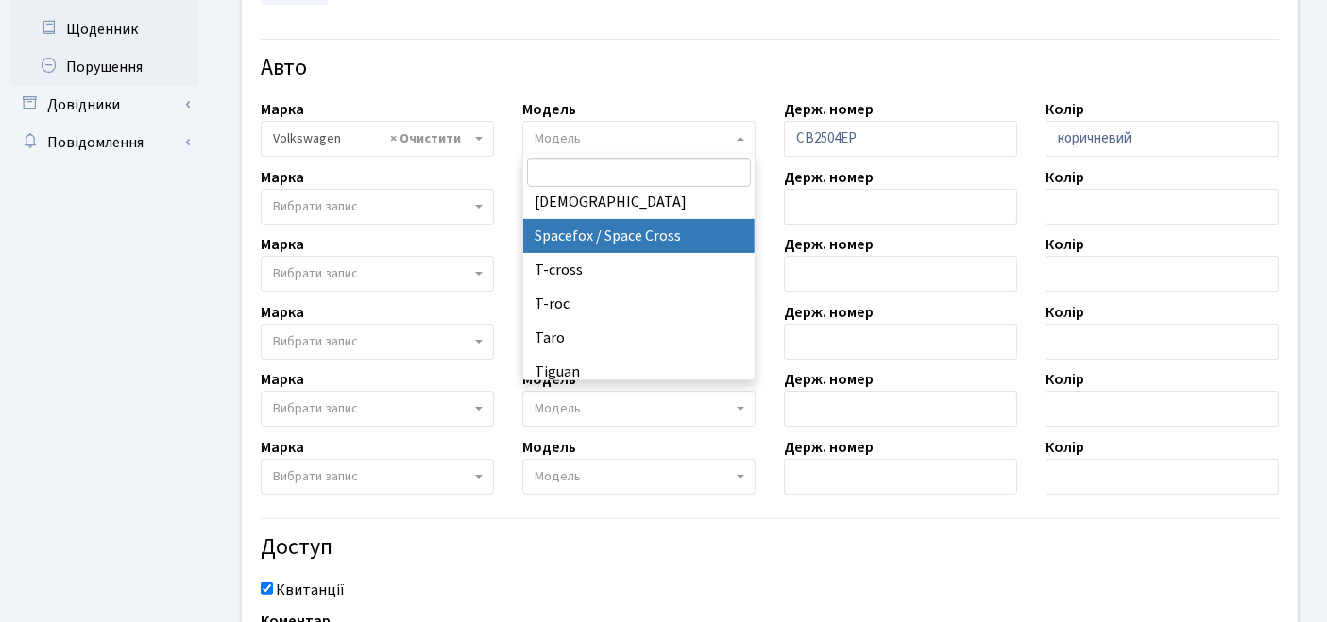
scroll to position [2116, 0]
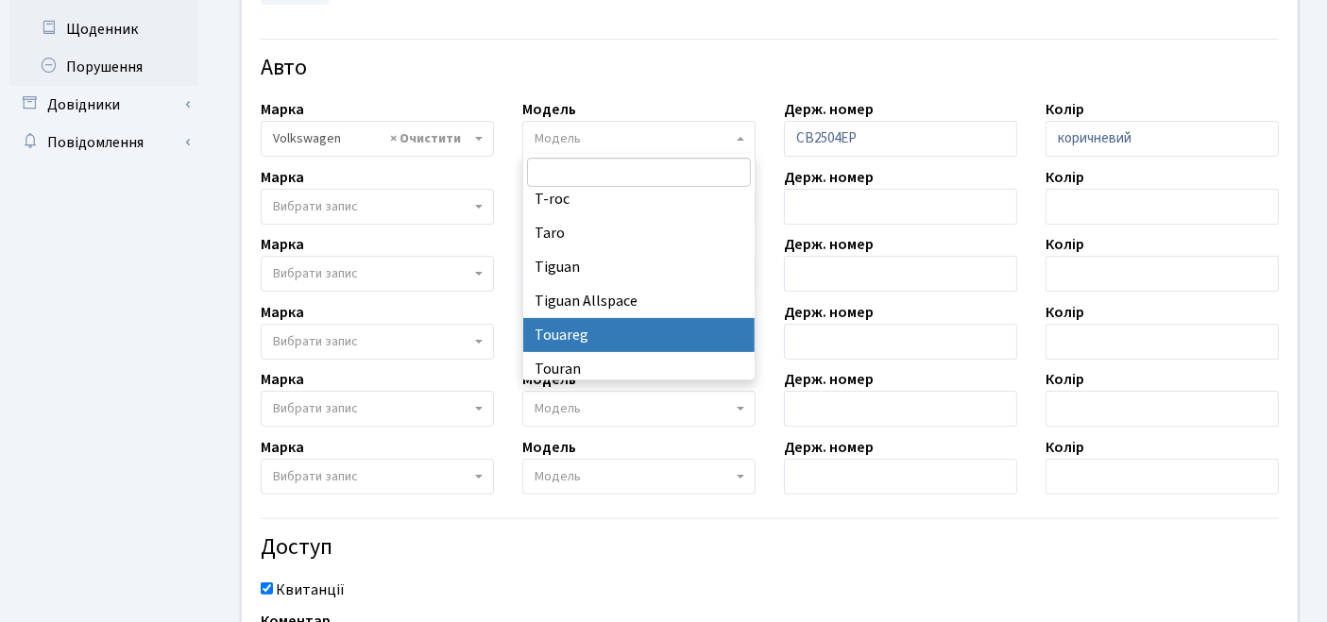
select select "2491"
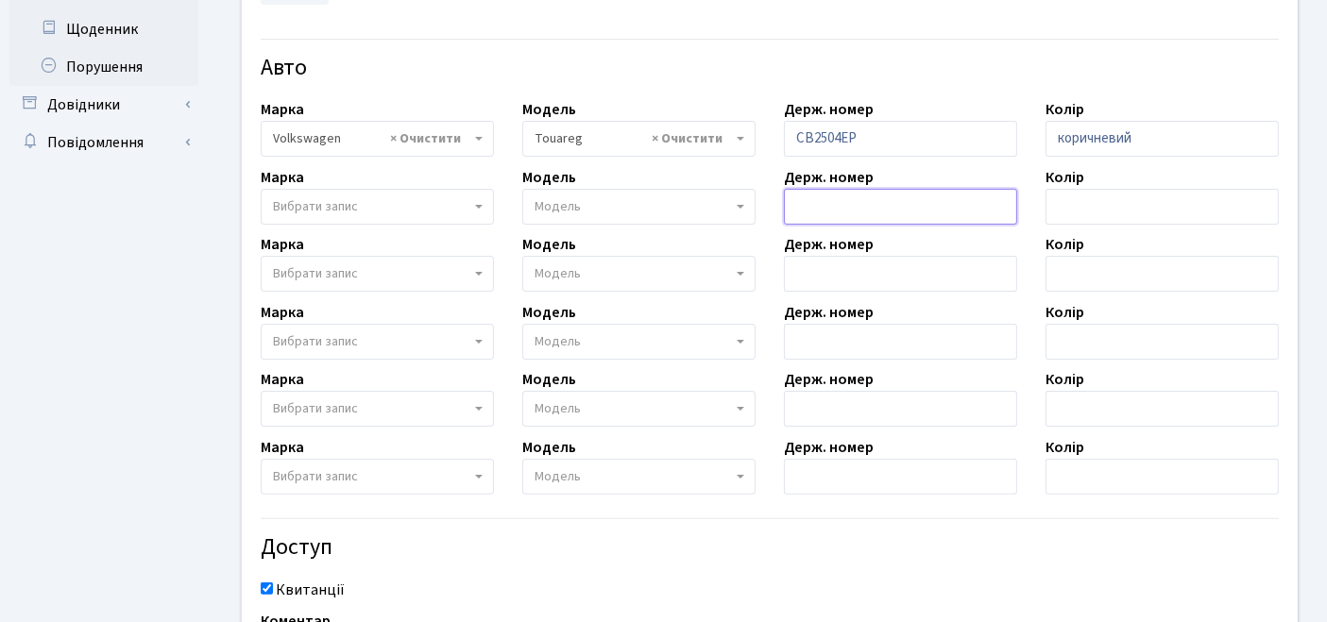
click at [843, 211] on input "text" at bounding box center [900, 207] width 233 height 36
type input "F"
type input "АА9467СС"
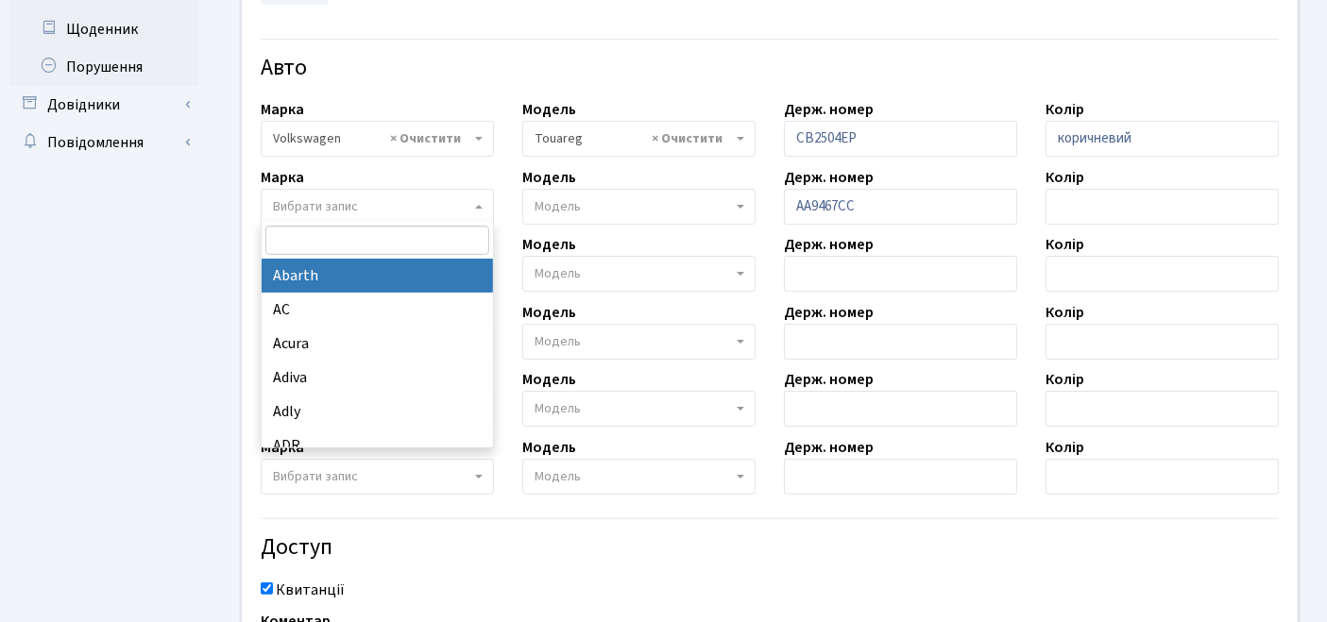
click at [415, 200] on span "Вибрати запис" at bounding box center [371, 206] width 197 height 19
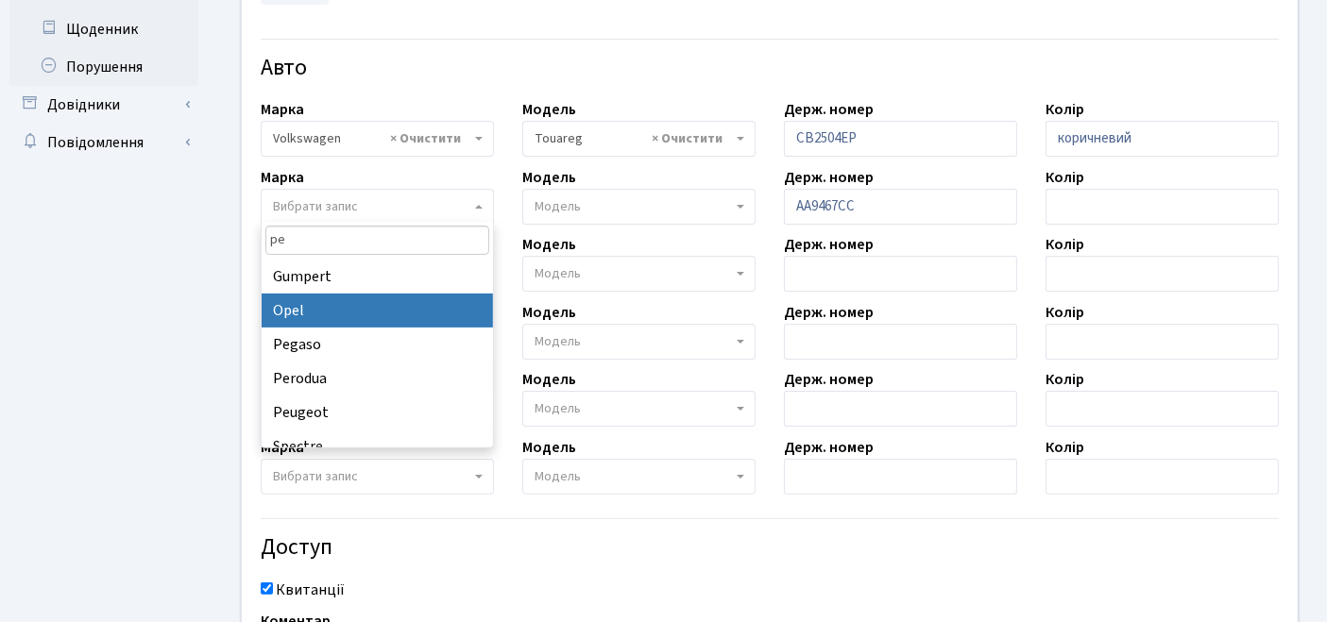
scroll to position [48, 0]
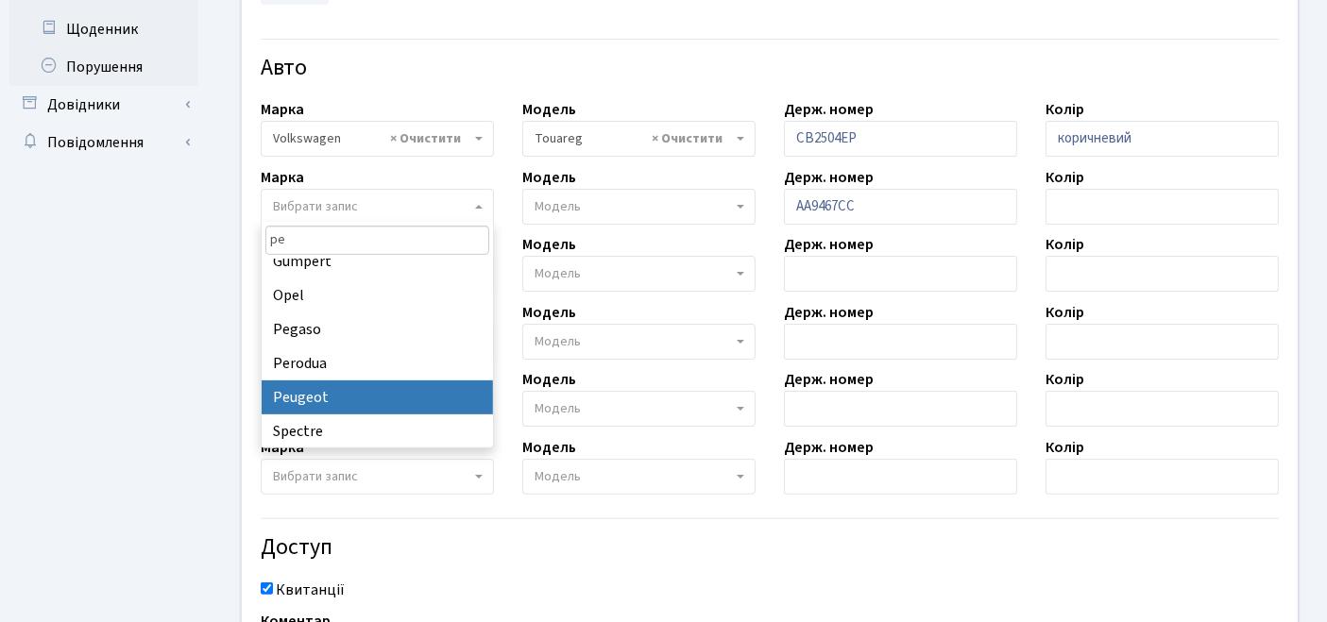
type input "pe"
select select "103"
select select
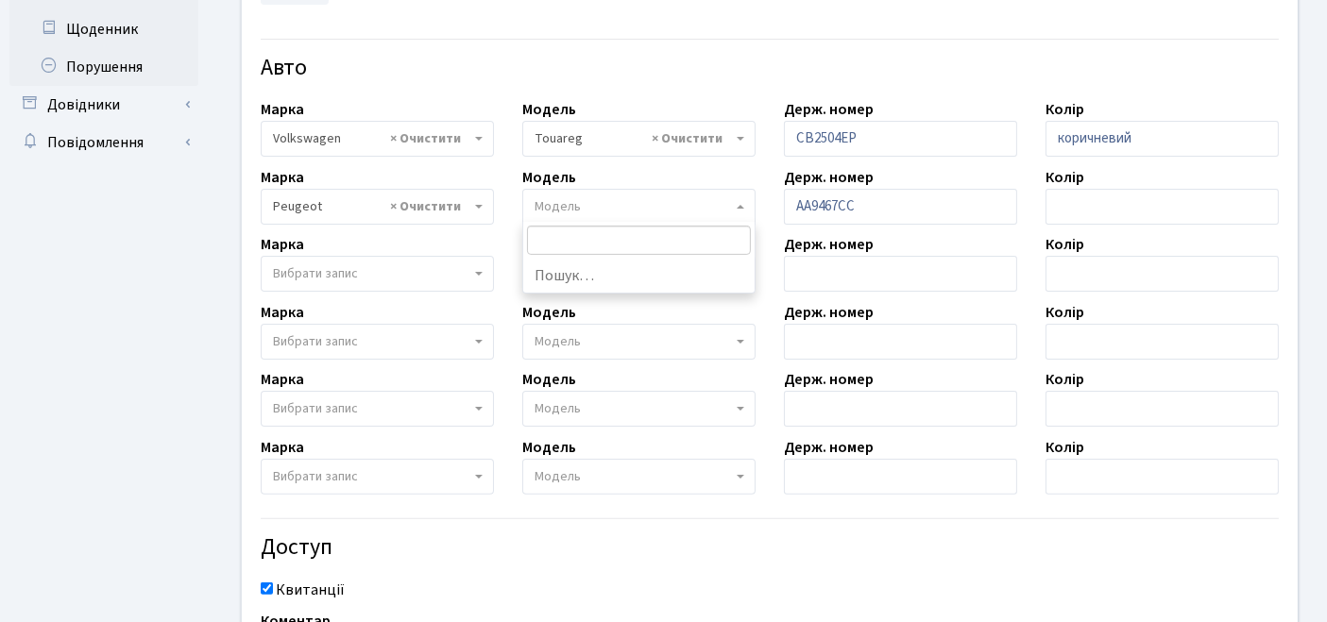
click at [638, 215] on span "Модель" at bounding box center [638, 207] width 233 height 36
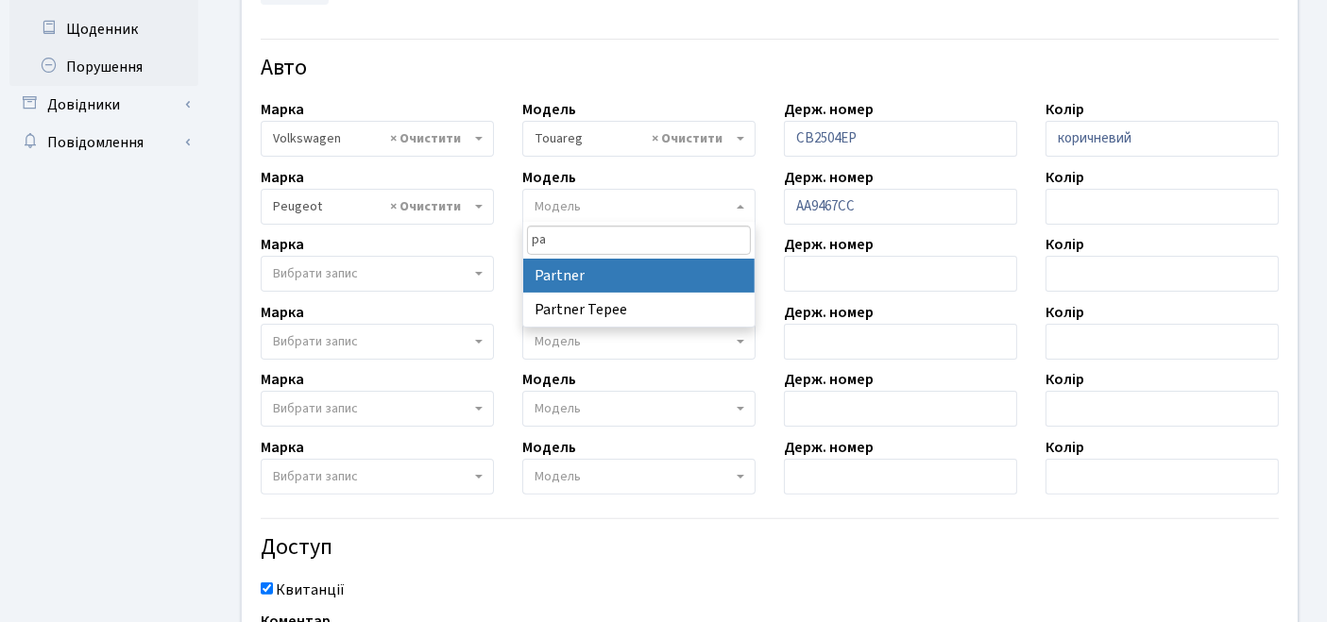
type input "pa"
select select "1897"
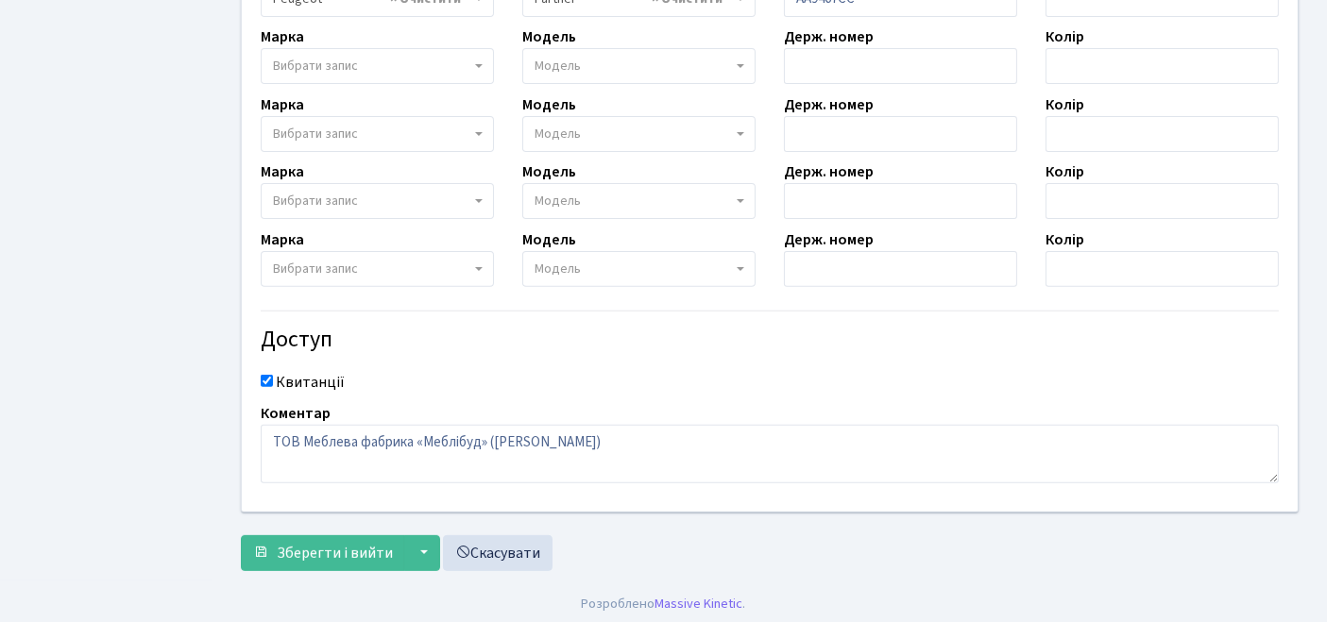
scroll to position [714, 0]
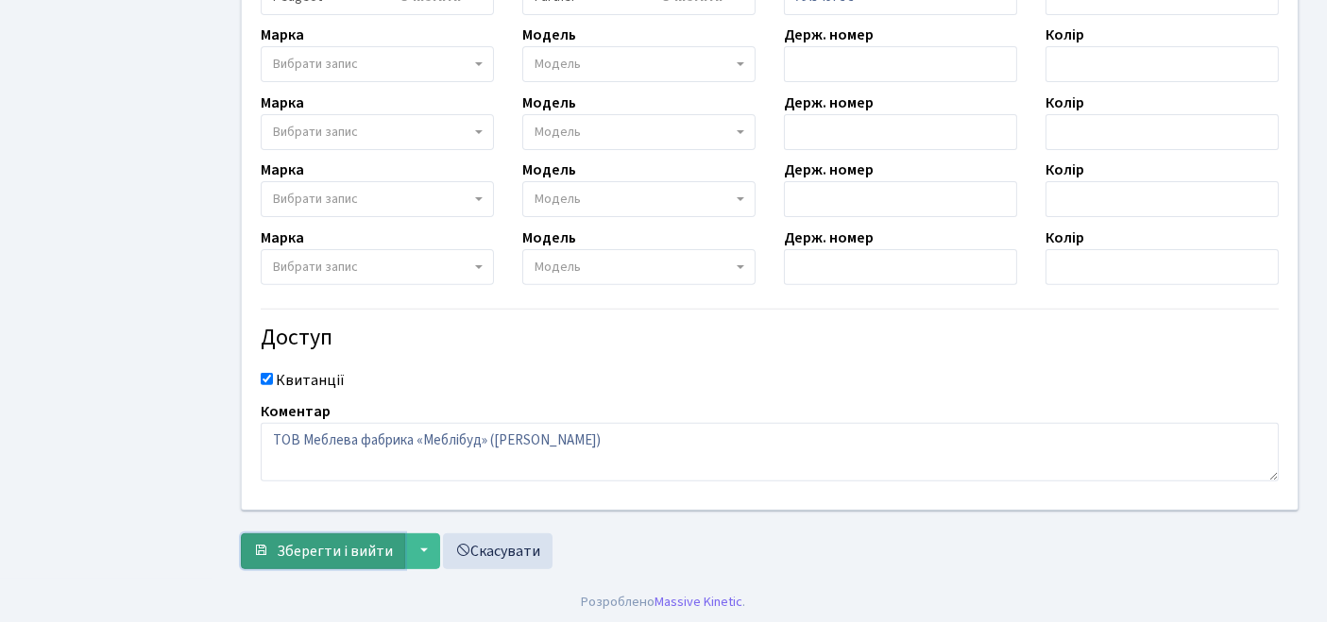
click at [323, 545] on span "Зберегти і вийти" at bounding box center [335, 551] width 116 height 21
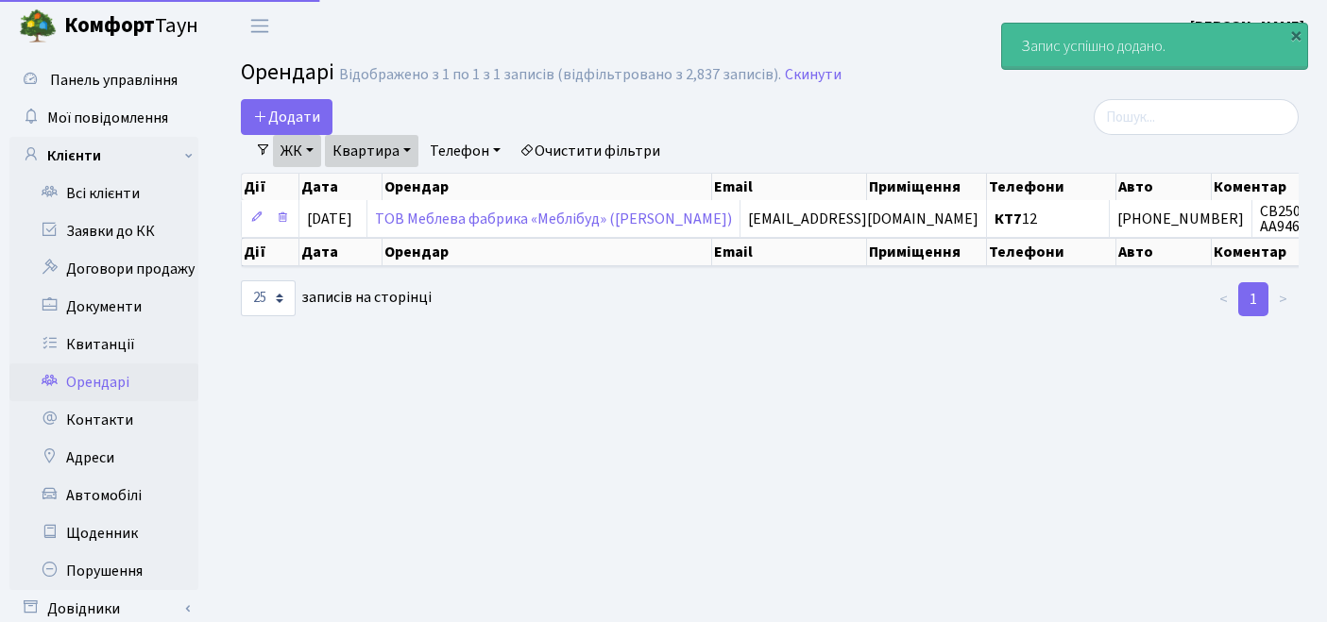
select select "25"
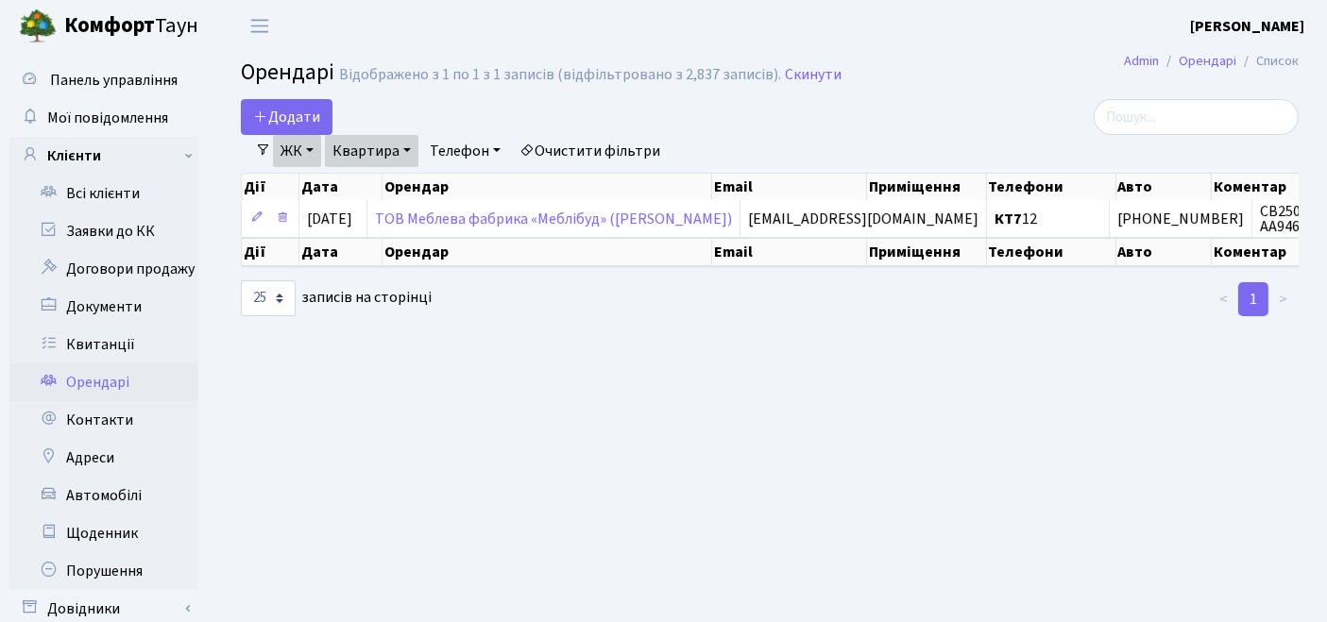
click at [779, 460] on main "Admin Орендарі Список Орендарі Відображено з 1 по 1 з 1 записів (відфільтровано…" at bounding box center [769, 363] width 1114 height 623
